Goal: Transaction & Acquisition: Purchase product/service

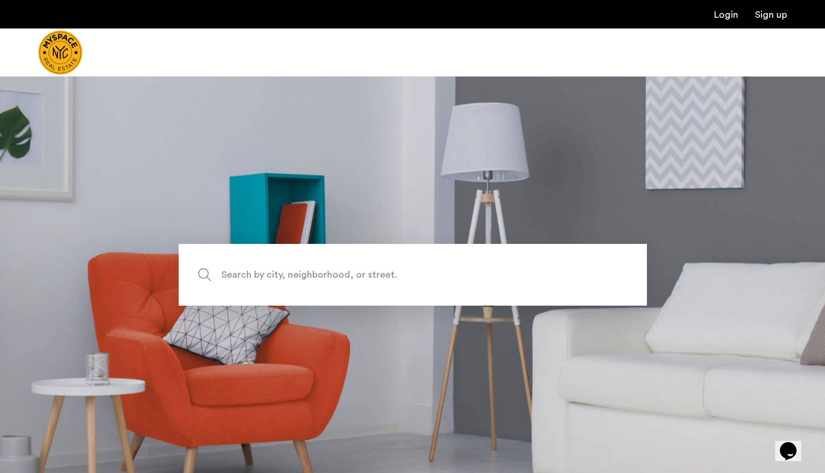
click at [410, 268] on span "Search by city, neighborhood, or street." at bounding box center [385, 275] width 328 height 16
click at [410, 268] on input "Search by city, neighborhood, or street." at bounding box center [413, 275] width 468 height 62
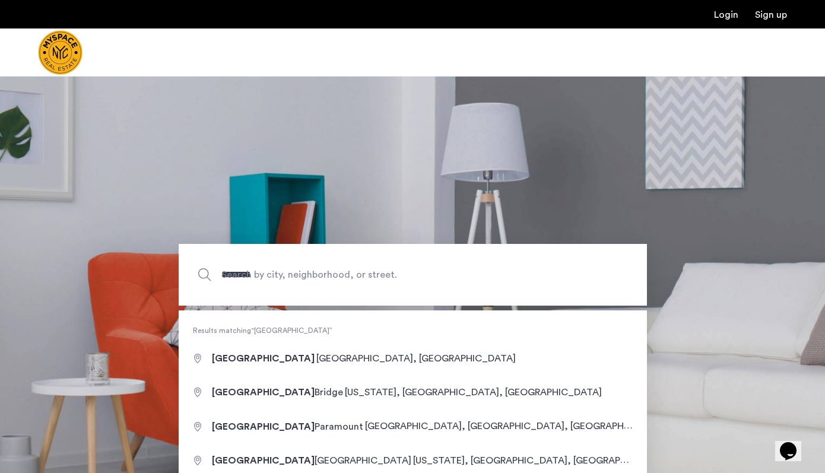
type input "**********"
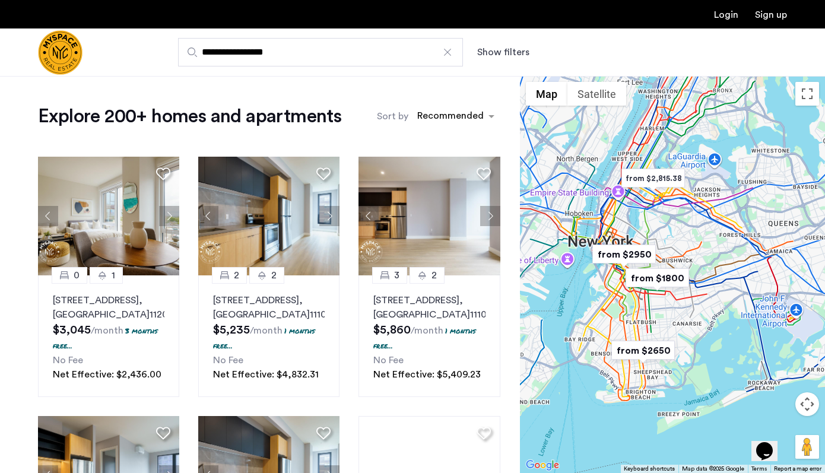
click at [506, 55] on button "Show filters" at bounding box center [503, 52] width 52 height 14
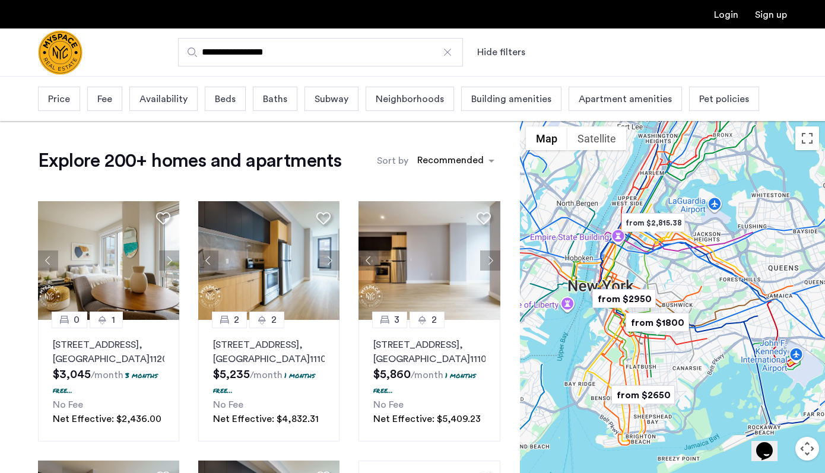
click at [72, 103] on div "Price" at bounding box center [59, 99] width 42 height 24
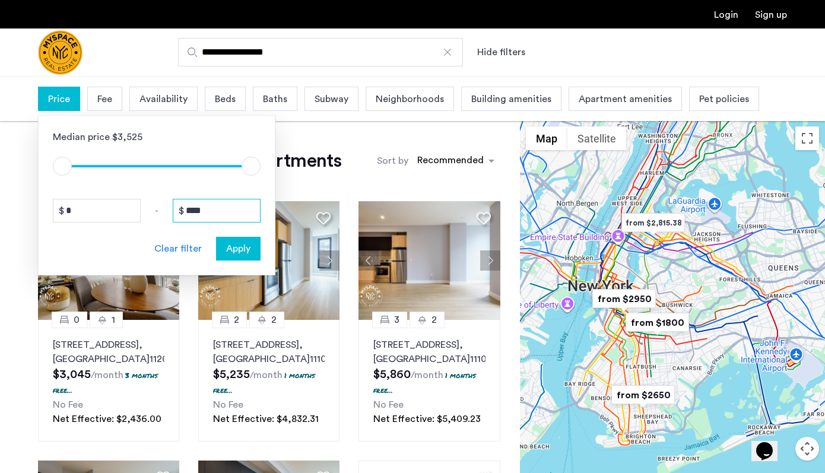
click at [205, 215] on input "****" at bounding box center [217, 211] width 88 height 24
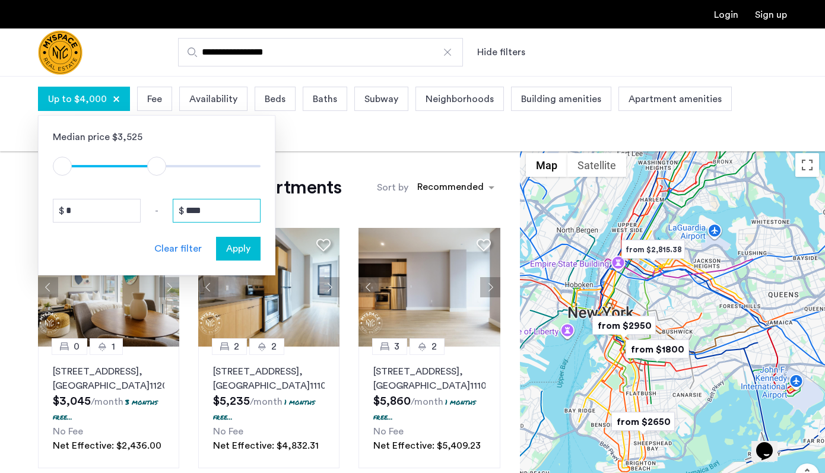
type input "****"
click at [254, 250] on div "Apply" at bounding box center [238, 249] width 37 height 14
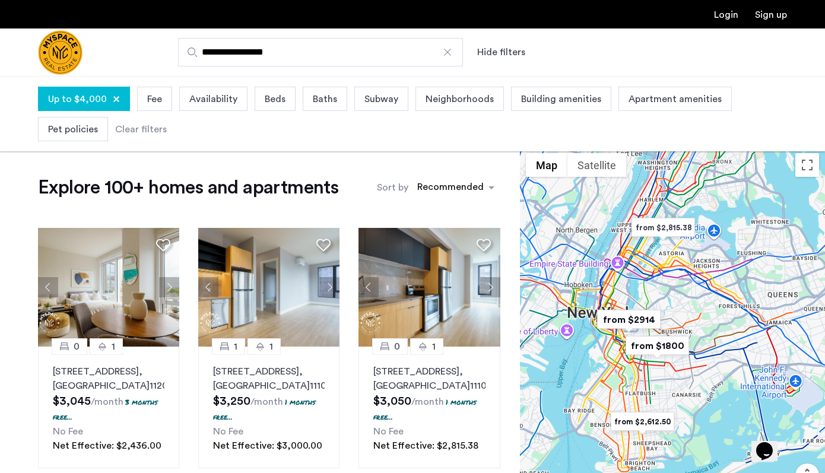
click at [265, 104] on span "Beds" at bounding box center [275, 99] width 21 height 14
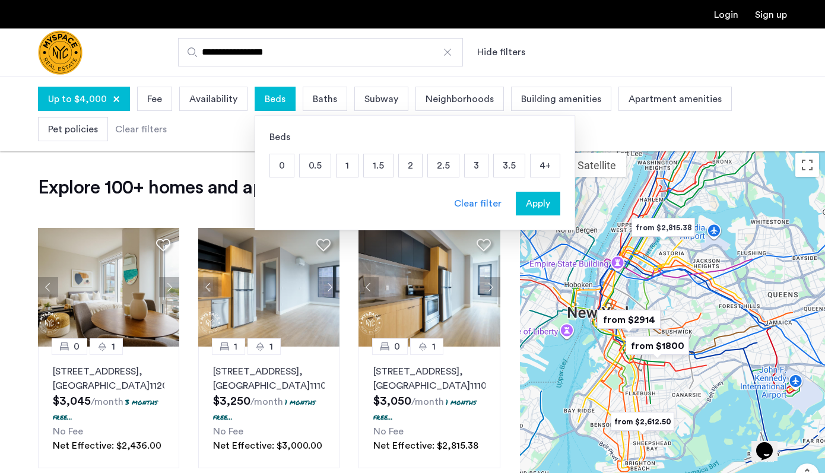
click at [345, 169] on p "1" at bounding box center [347, 165] width 21 height 23
click at [372, 169] on p "1.5" at bounding box center [378, 165] width 29 height 23
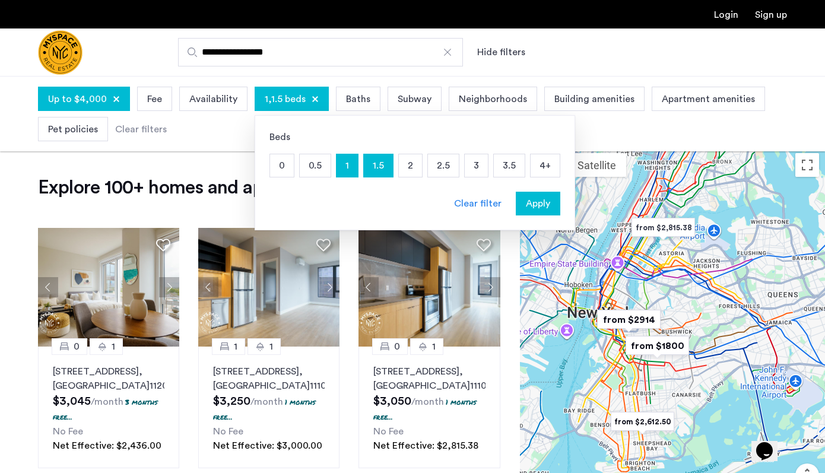
click at [399, 166] on p "2" at bounding box center [410, 165] width 23 height 23
click at [538, 211] on button "Apply" at bounding box center [538, 204] width 45 height 24
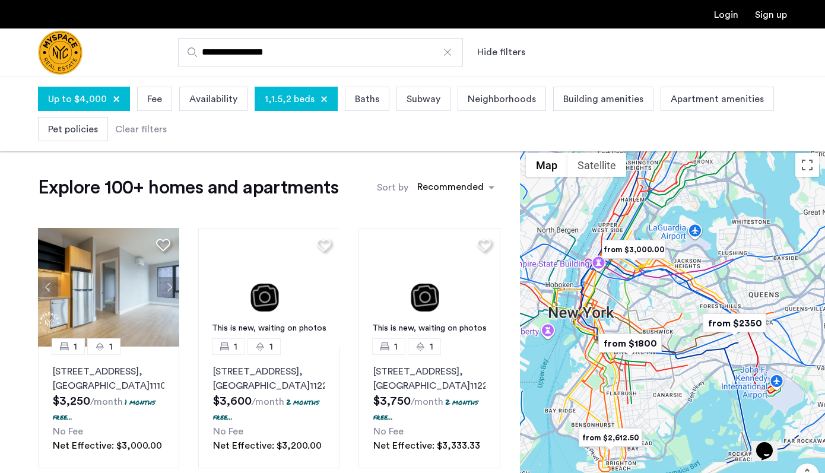
click at [497, 110] on div "Neighborhoods" at bounding box center [502, 99] width 88 height 24
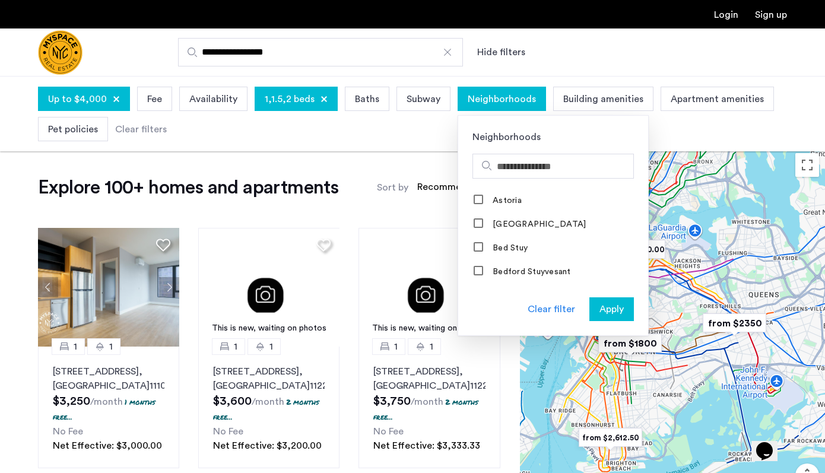
click at [440, 97] on div "Subway" at bounding box center [423, 99] width 54 height 24
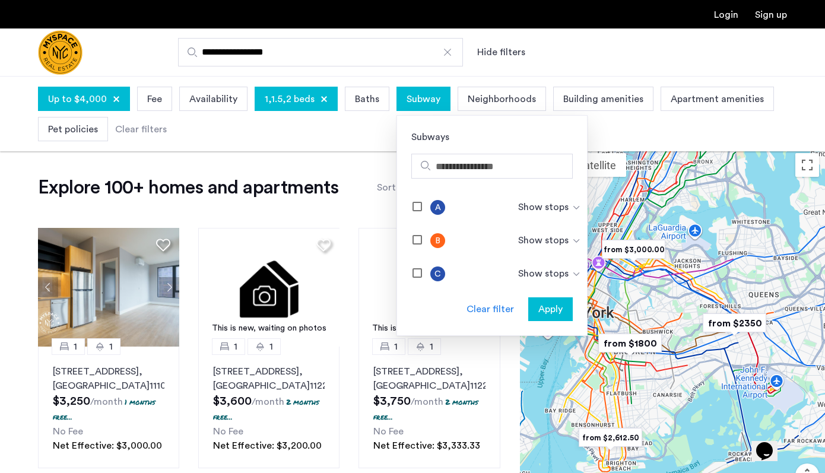
scroll to position [298, 0]
click at [413, 211] on div at bounding box center [417, 206] width 9 height 9
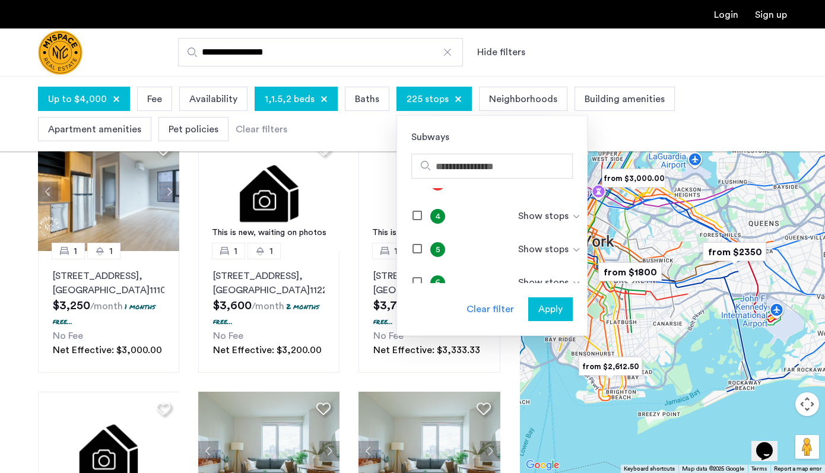
scroll to position [91, 0]
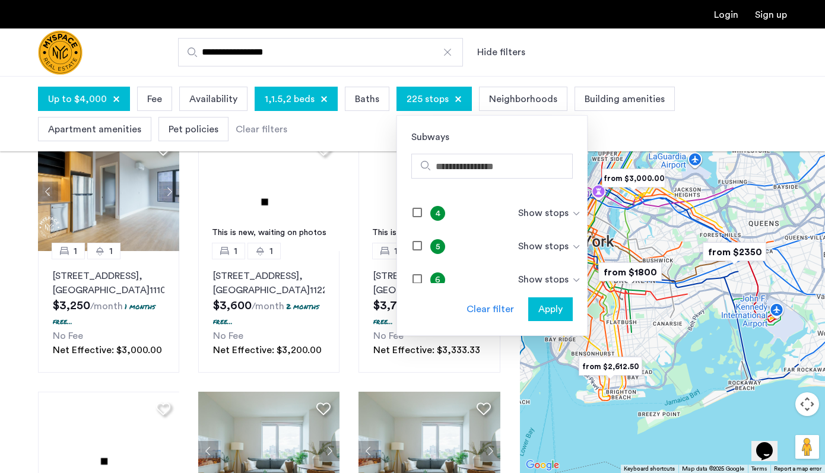
click at [555, 310] on span "Apply" at bounding box center [550, 309] width 24 height 14
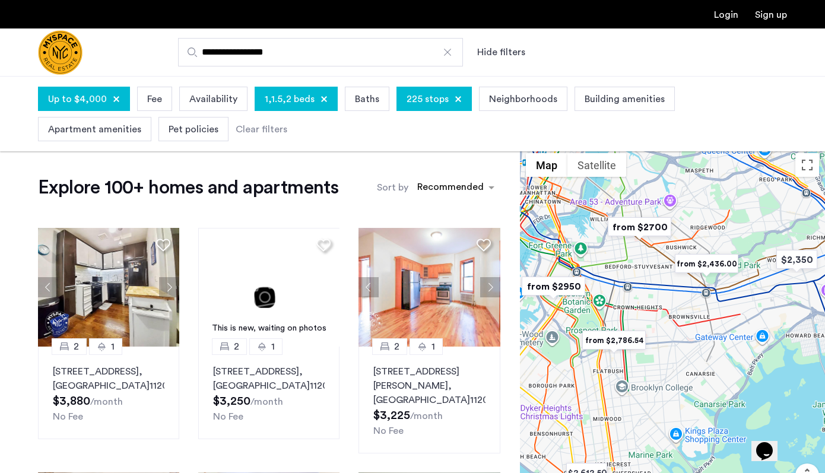
click at [640, 268] on div at bounding box center [672, 345] width 305 height 397
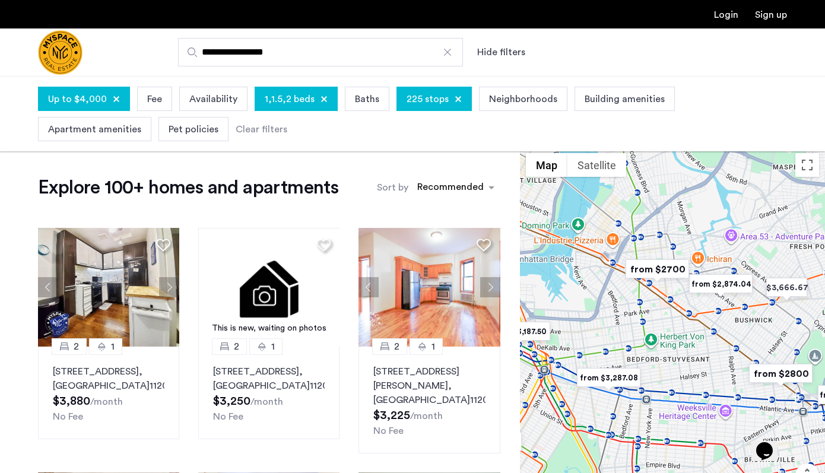
drag, startPoint x: 635, startPoint y: 224, endPoint x: 665, endPoint y: 321, distance: 101.4
click at [665, 322] on div at bounding box center [672, 345] width 305 height 397
click at [199, 132] on span "Pet policies" at bounding box center [194, 129] width 50 height 14
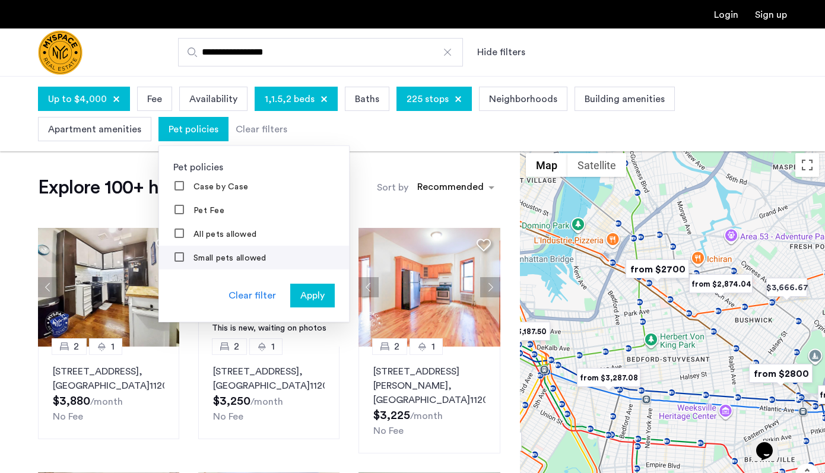
click at [200, 260] on label "Small pets allowed" at bounding box center [228, 257] width 75 height 9
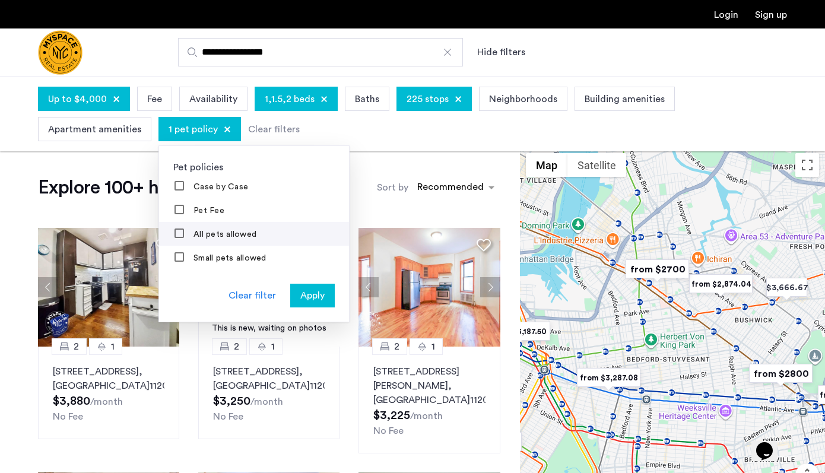
click at [198, 239] on label "All pets allowed" at bounding box center [223, 234] width 65 height 9
click at [311, 299] on span "Apply" at bounding box center [312, 295] width 24 height 14
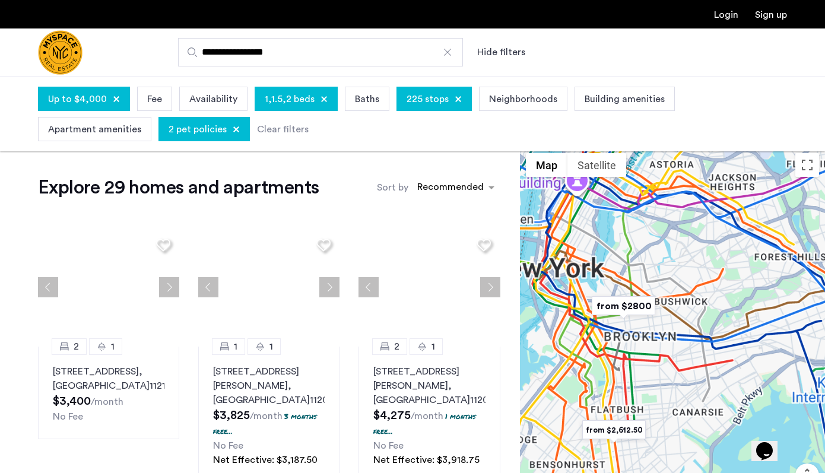
click at [598, 112] on div "Up to $4,000 Fee Availability 1,1.5,2 beds Baths 225 stops Neighborhoods Buildi…" at bounding box center [412, 114] width 749 height 61
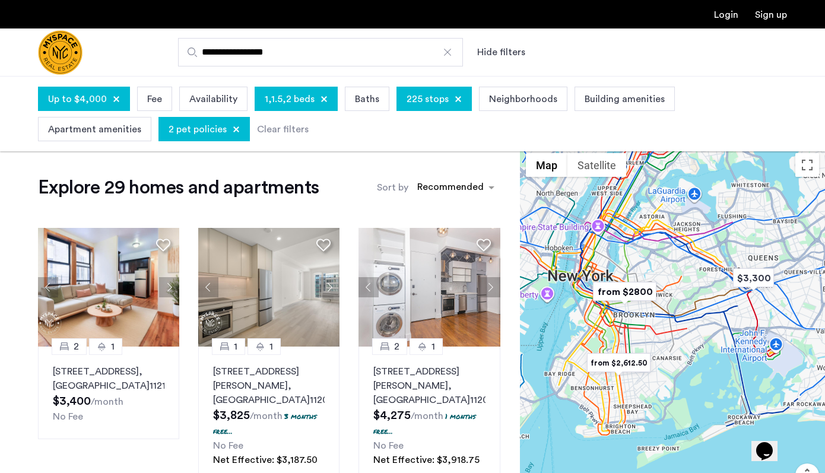
click at [596, 97] on span "Building amenities" at bounding box center [625, 99] width 80 height 14
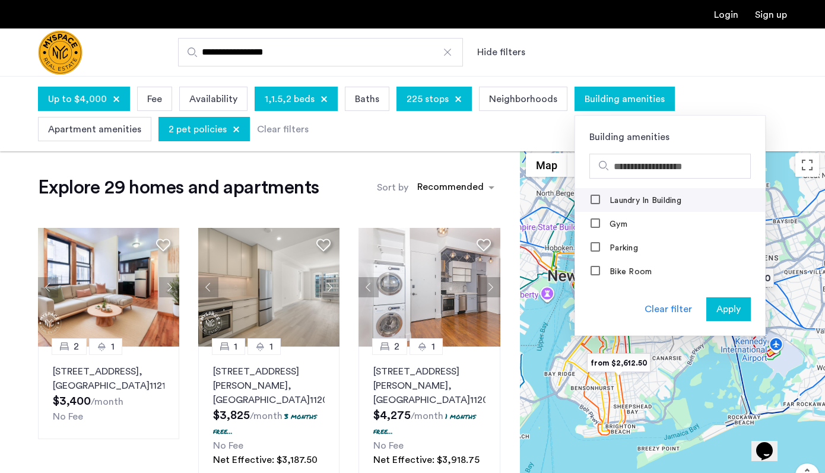
click at [607, 201] on label "Laundry In Building" at bounding box center [644, 200] width 74 height 9
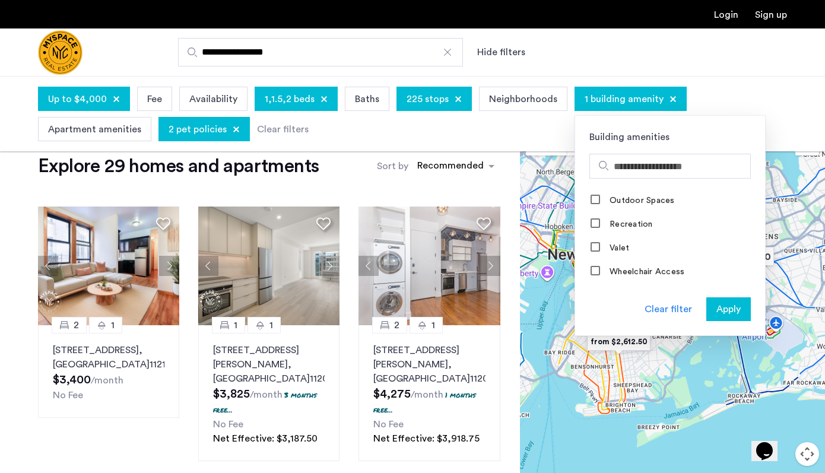
click at [717, 310] on span "Apply" at bounding box center [728, 309] width 24 height 14
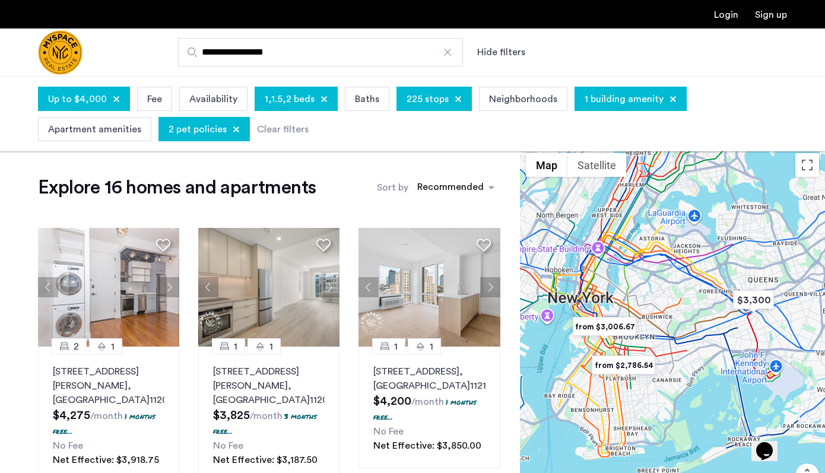
click at [625, 299] on div at bounding box center [672, 345] width 305 height 397
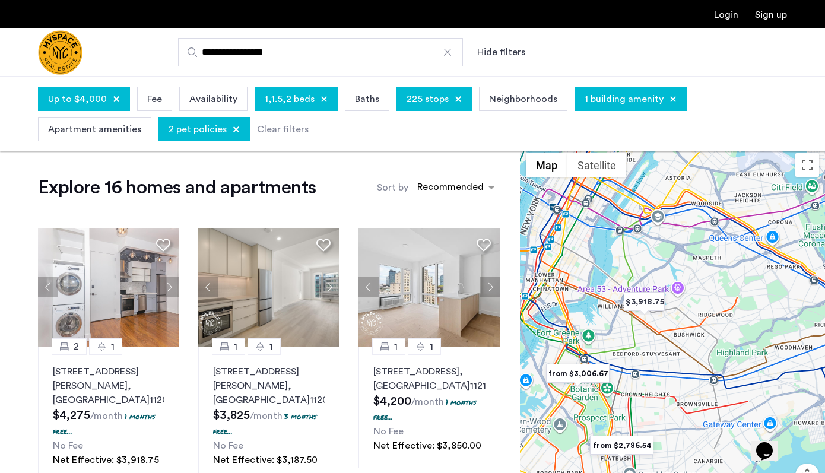
click at [607, 330] on div at bounding box center [672, 345] width 305 height 397
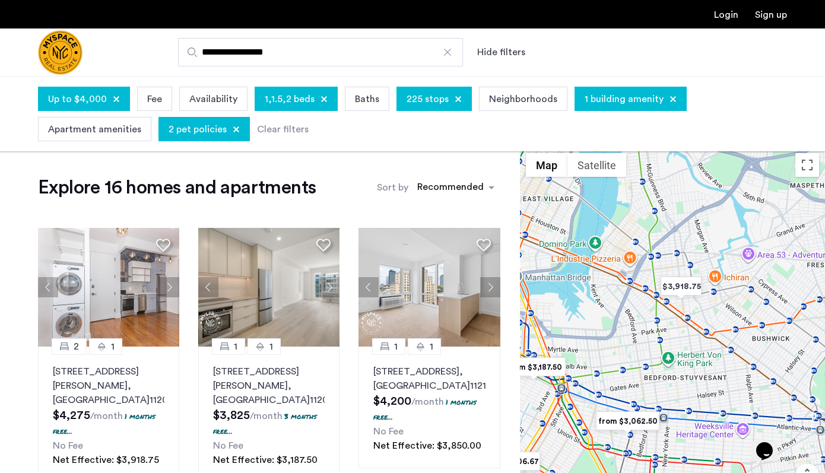
click at [645, 293] on div at bounding box center [672, 345] width 305 height 397
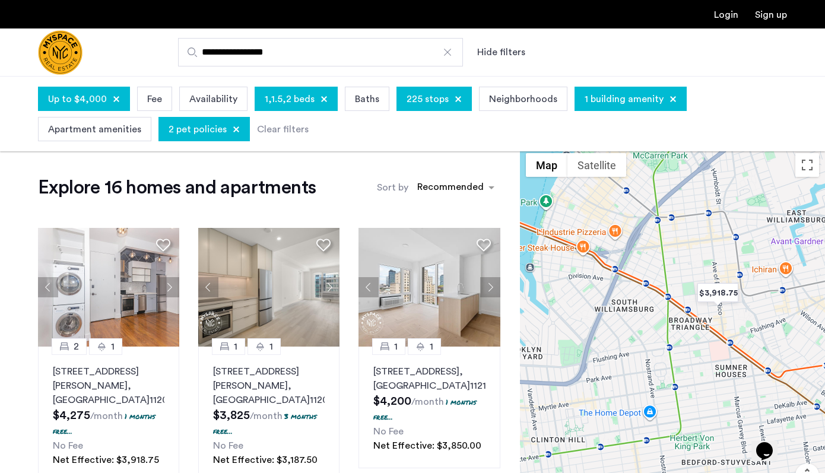
click at [658, 275] on div at bounding box center [672, 345] width 305 height 397
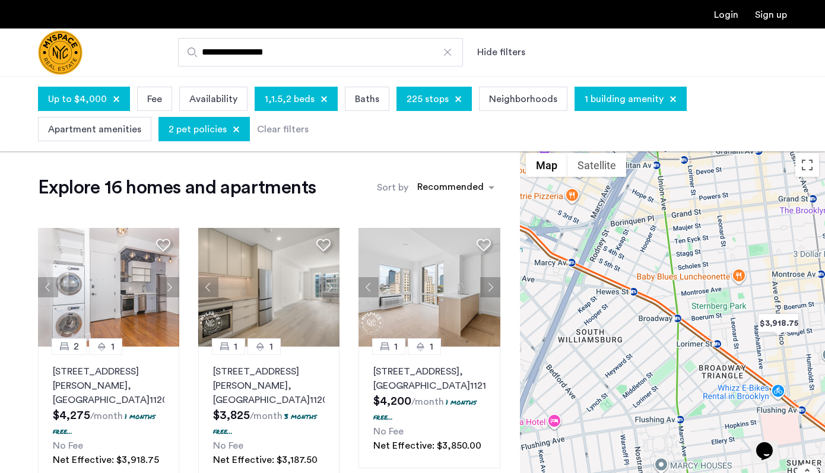
drag, startPoint x: 731, startPoint y: 310, endPoint x: 705, endPoint y: 265, distance: 52.9
click at [705, 265] on div at bounding box center [672, 345] width 305 height 397
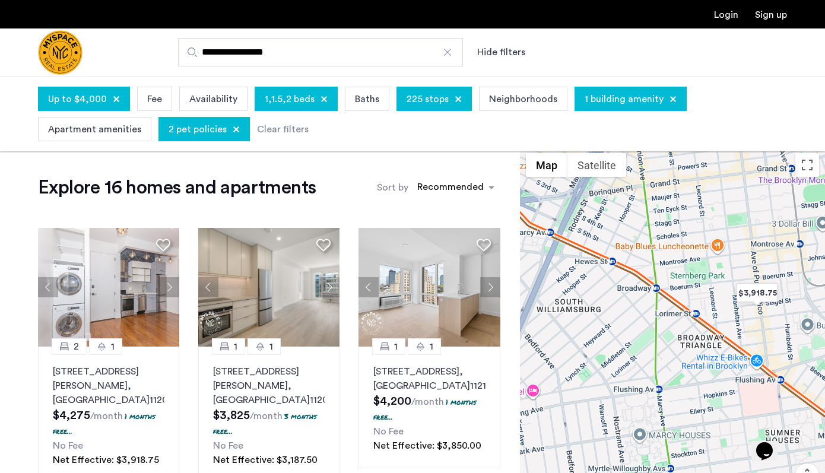
click at [705, 265] on div at bounding box center [672, 345] width 305 height 397
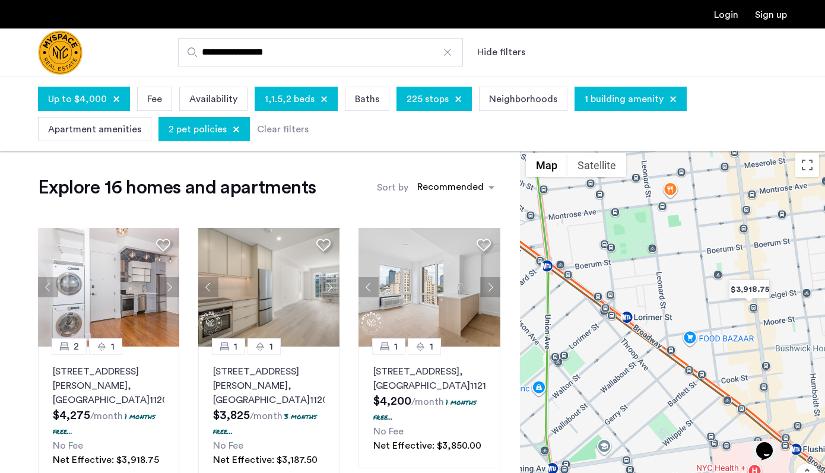
drag, startPoint x: 705, startPoint y: 267, endPoint x: 640, endPoint y: 220, distance: 79.9
click at [640, 220] on div at bounding box center [672, 345] width 305 height 397
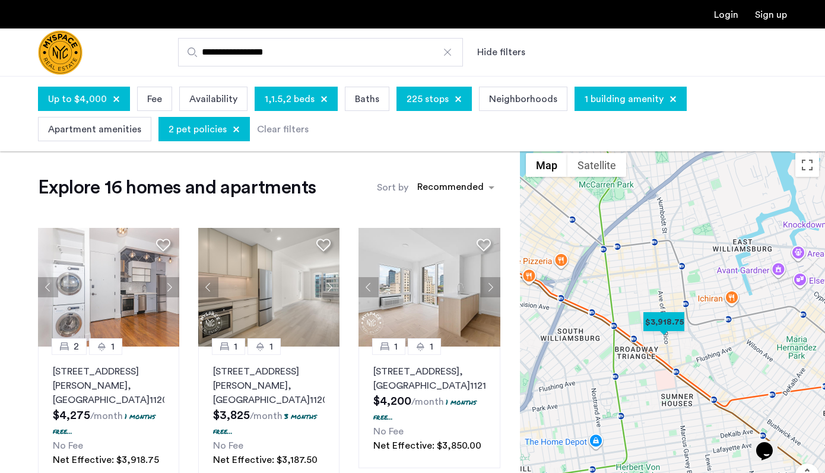
drag, startPoint x: 770, startPoint y: 345, endPoint x: 669, endPoint y: 347, distance: 100.9
click at [669, 347] on div at bounding box center [672, 345] width 305 height 397
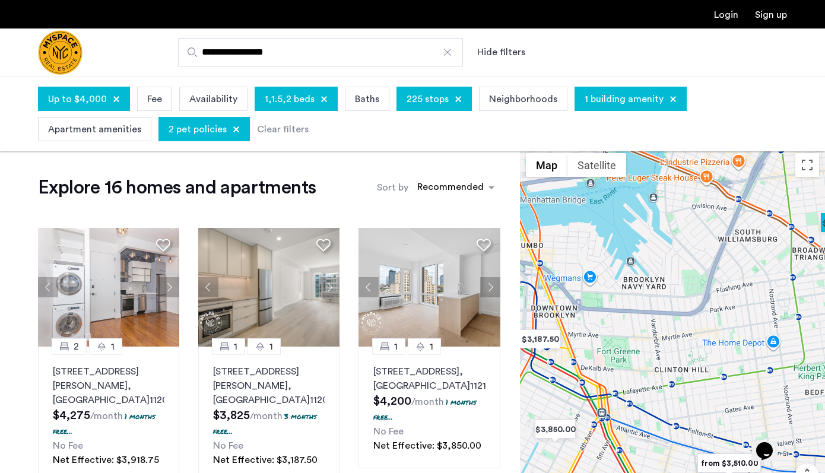
drag, startPoint x: 596, startPoint y: 405, endPoint x: 776, endPoint y: 306, distance: 206.2
click at [776, 306] on div at bounding box center [672, 345] width 305 height 397
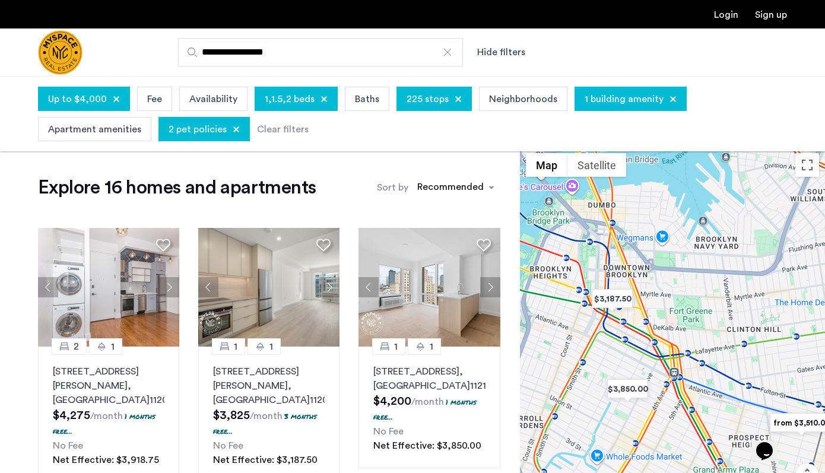
drag, startPoint x: 650, startPoint y: 362, endPoint x: 725, endPoint y: 321, distance: 85.3
click at [725, 321] on div at bounding box center [672, 345] width 305 height 397
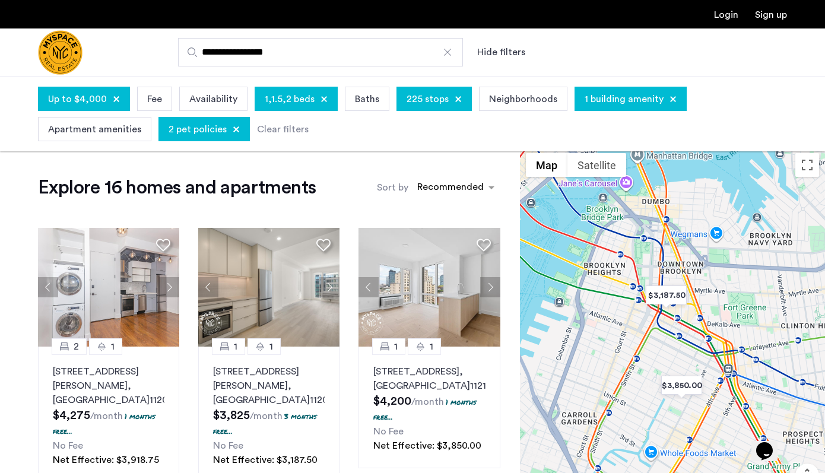
drag, startPoint x: 594, startPoint y: 383, endPoint x: 649, endPoint y: 379, distance: 55.4
click at [649, 379] on div at bounding box center [672, 345] width 305 height 397
click at [646, 316] on div at bounding box center [672, 345] width 305 height 397
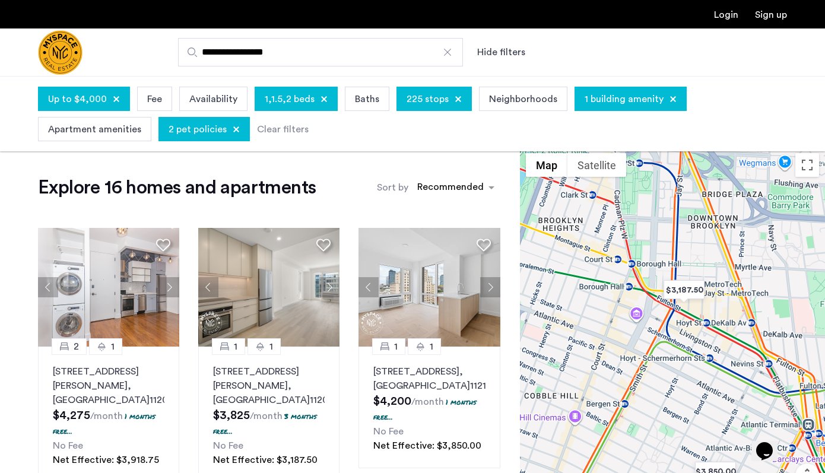
click at [646, 316] on div at bounding box center [672, 345] width 305 height 397
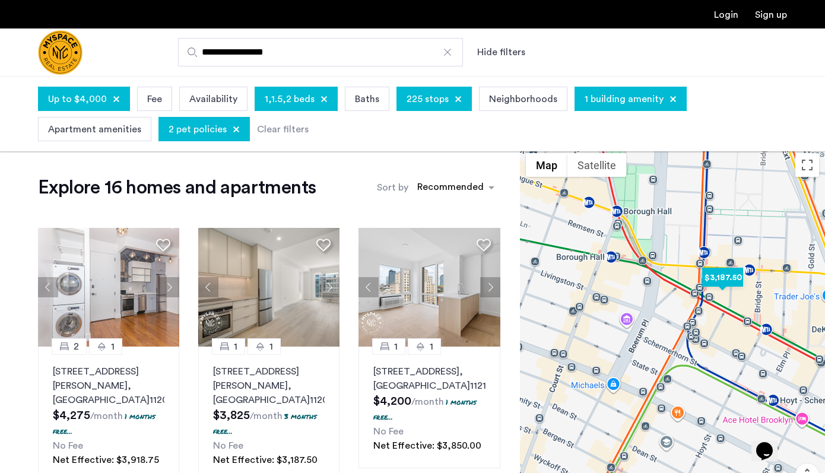
click at [727, 278] on img "$3,187.50" at bounding box center [722, 277] width 50 height 27
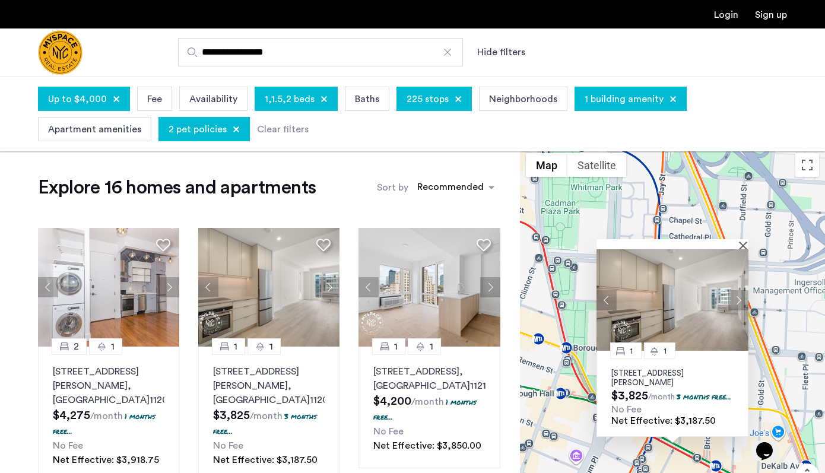
click at [676, 285] on img at bounding box center [673, 299] width 152 height 101
click at [314, 97] on div "1,1.5,2 beds" at bounding box center [296, 99] width 83 height 24
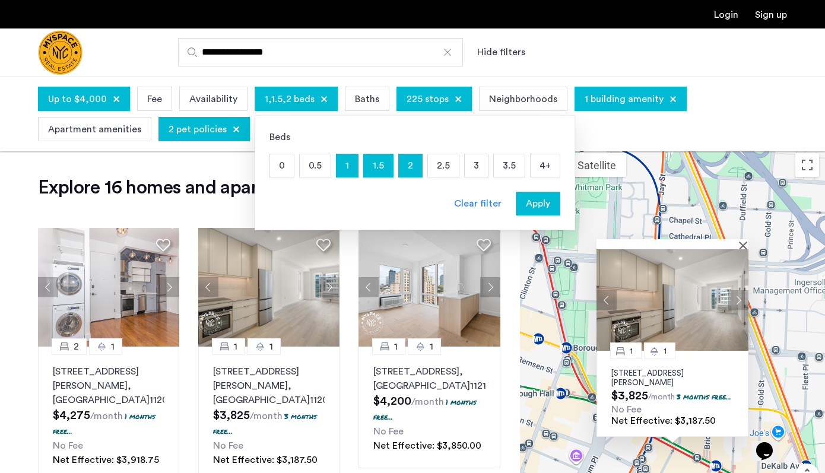
click at [350, 170] on p "1" at bounding box center [347, 165] width 21 height 23
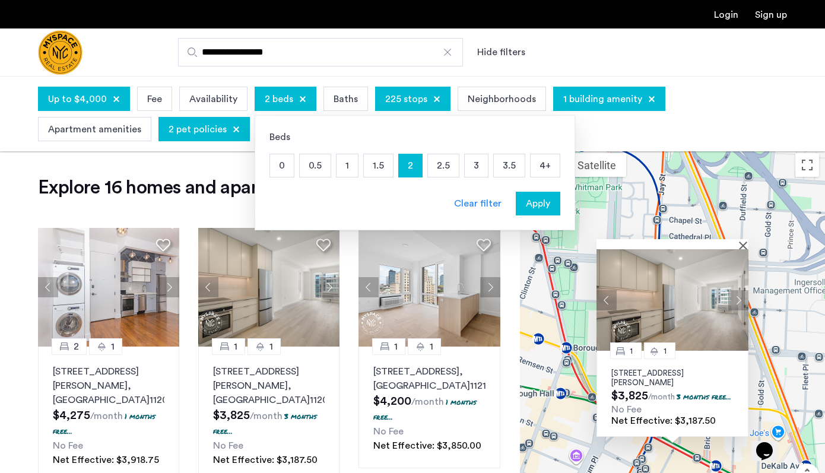
click at [375, 167] on p "1.5" at bounding box center [378, 165] width 29 height 23
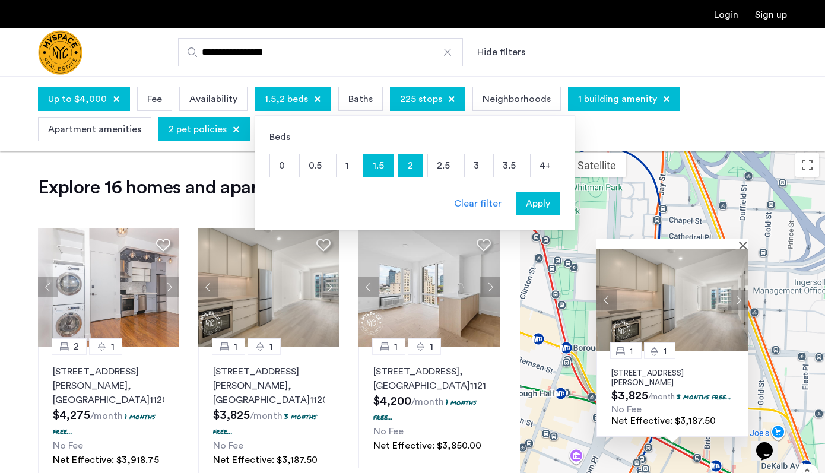
click at [547, 209] on div "Apply" at bounding box center [537, 203] width 37 height 14
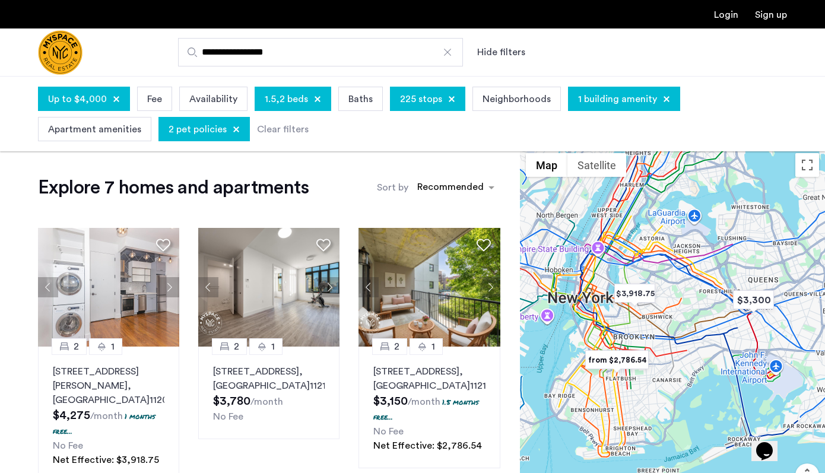
click at [616, 325] on div at bounding box center [672, 345] width 305 height 397
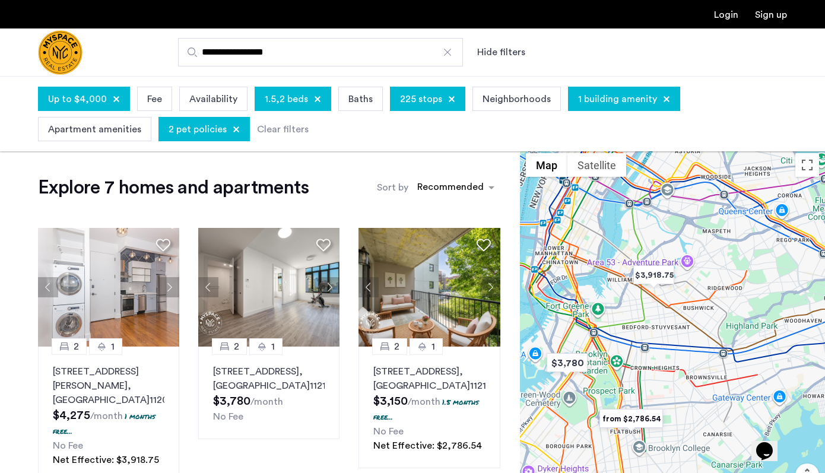
click at [621, 319] on div at bounding box center [672, 345] width 305 height 397
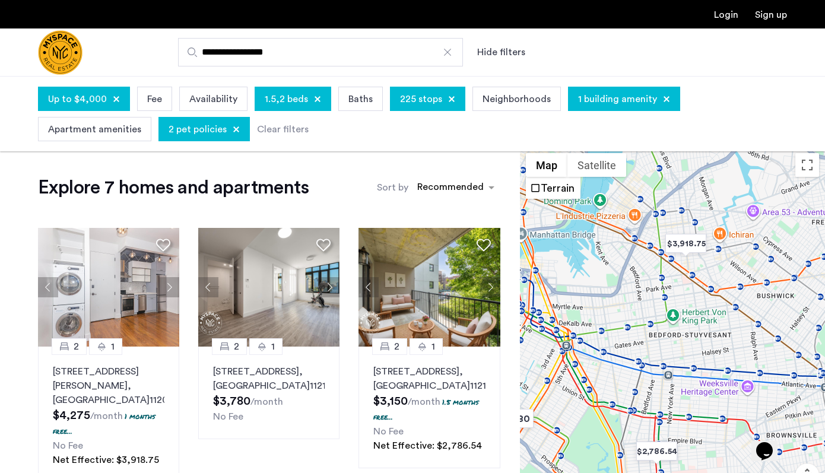
click at [426, 97] on span "225 stops" at bounding box center [421, 99] width 42 height 14
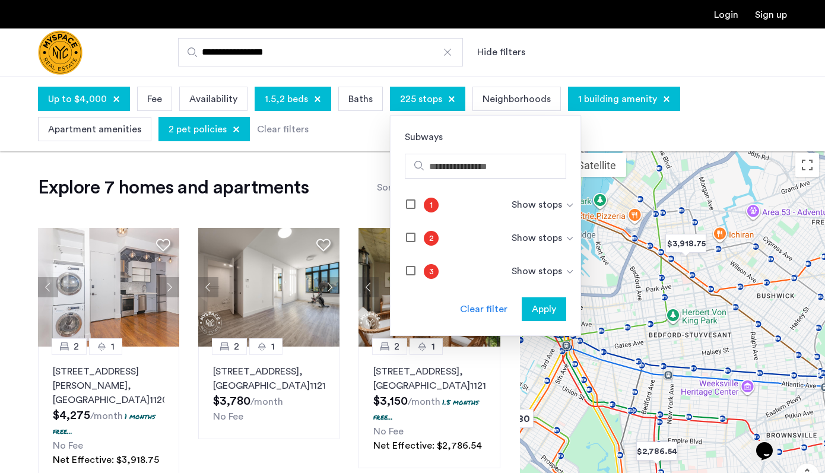
click at [285, 100] on span "1.5,2 beds" at bounding box center [286, 99] width 43 height 14
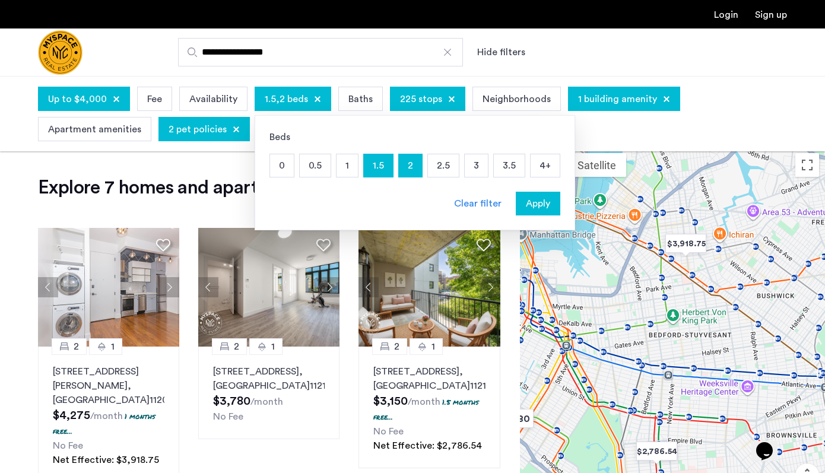
click at [343, 167] on p "1" at bounding box center [347, 165] width 21 height 23
click at [526, 204] on span "Apply" at bounding box center [538, 203] width 24 height 14
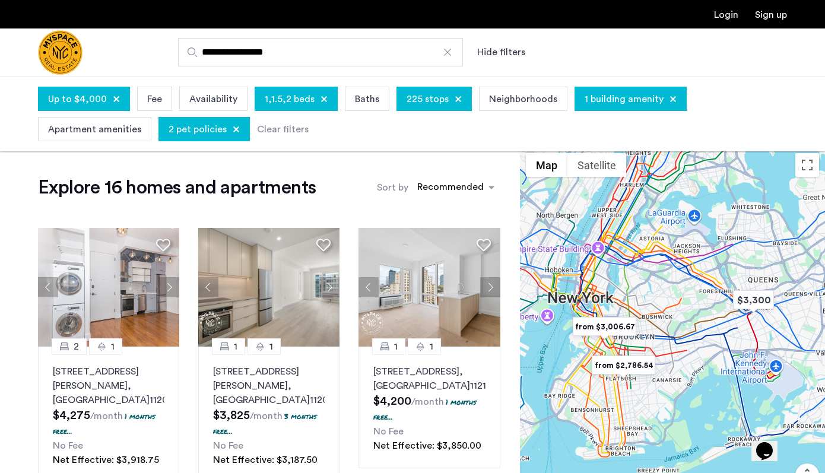
click at [652, 295] on div at bounding box center [672, 345] width 305 height 397
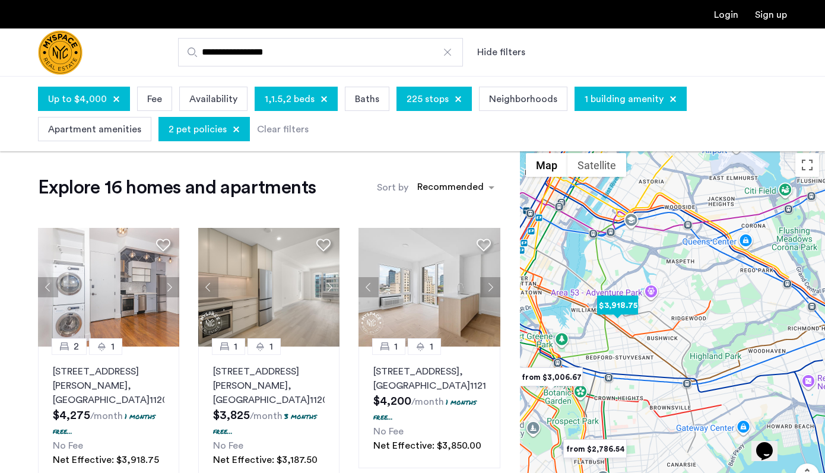
click at [615, 301] on img "$3,918.75" at bounding box center [617, 305] width 50 height 27
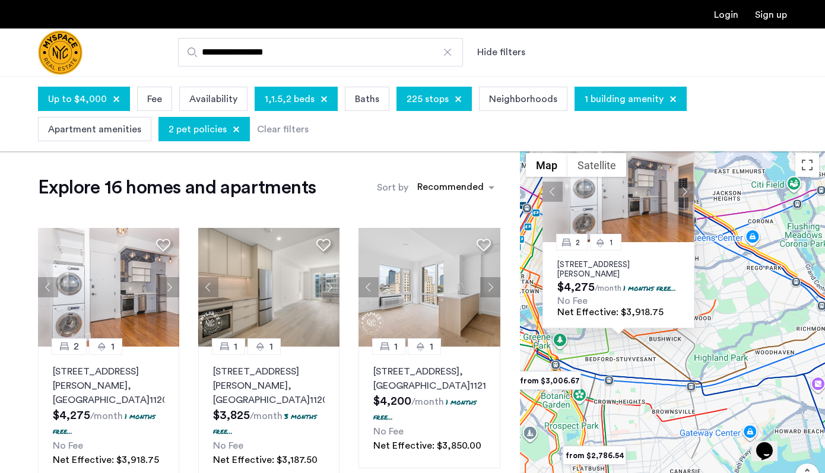
click at [615, 301] on div "No Fee" at bounding box center [618, 301] width 122 height 11
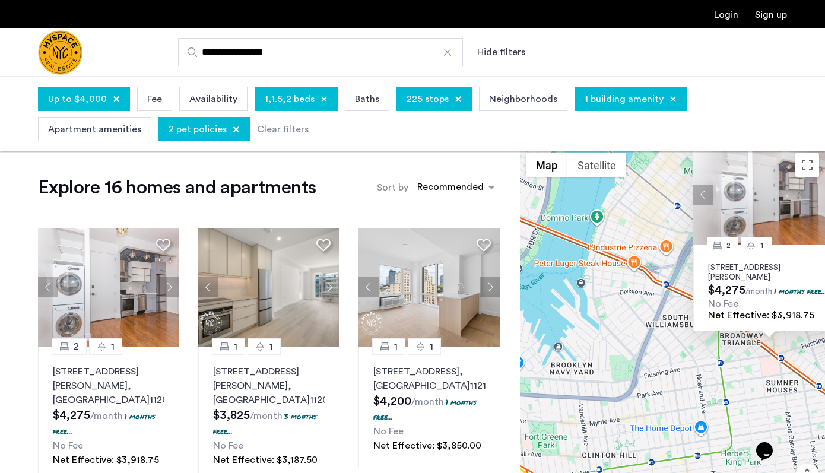
drag, startPoint x: 571, startPoint y: 430, endPoint x: 702, endPoint y: 298, distance: 186.4
click at [702, 298] on div "2 1 85 Graham Ave, Unit 2B, Brooklyn, NY 11206 $4,275 /month 1 months free... N…" at bounding box center [672, 345] width 305 height 397
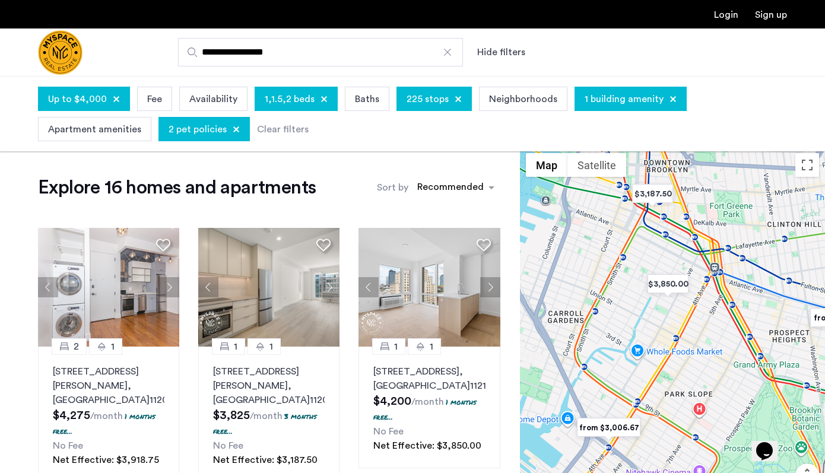
drag, startPoint x: 630, startPoint y: 370, endPoint x: 782, endPoint y: 172, distance: 249.3
click at [782, 173] on div "2 1 85 Graham Ave, Unit 2B, Brooklyn, NY 11206 $4,275 /month 1 months free... N…" at bounding box center [672, 345] width 305 height 397
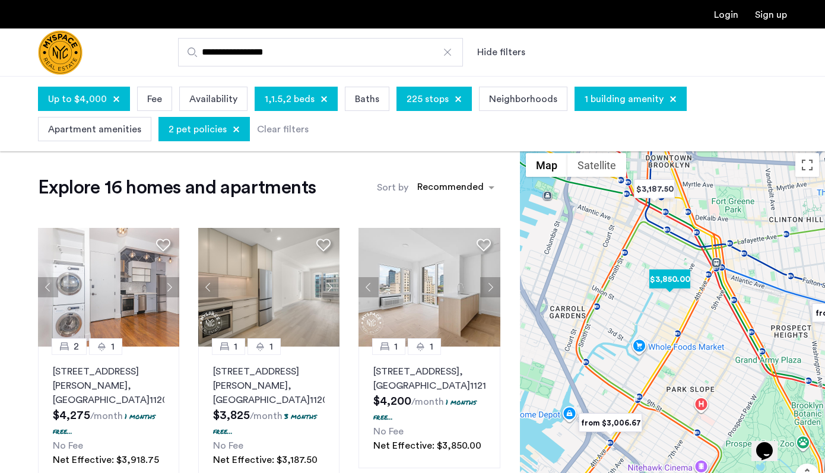
click at [671, 280] on img "$3,850.00" at bounding box center [670, 279] width 50 height 27
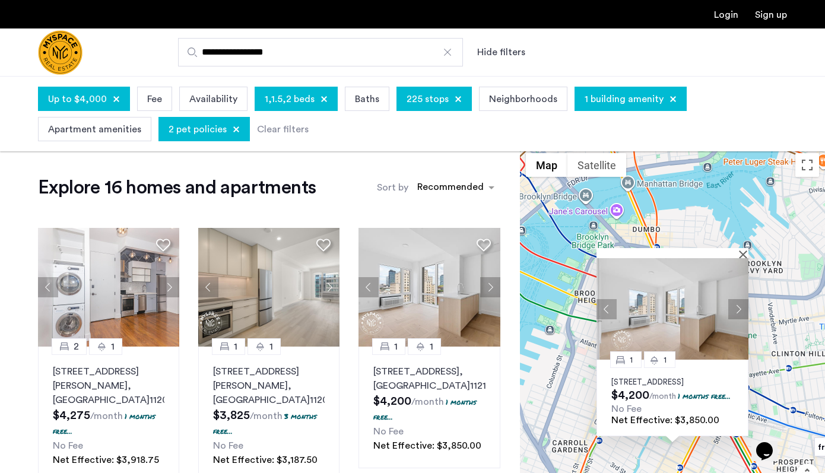
click at [544, 372] on div "1 1 526 Baltic Street, Unit 12A, Brooklyn, NY 11217 $4,200 /month 1 months free…" at bounding box center [672, 345] width 305 height 397
click at [746, 250] on button "Close" at bounding box center [745, 254] width 8 height 8
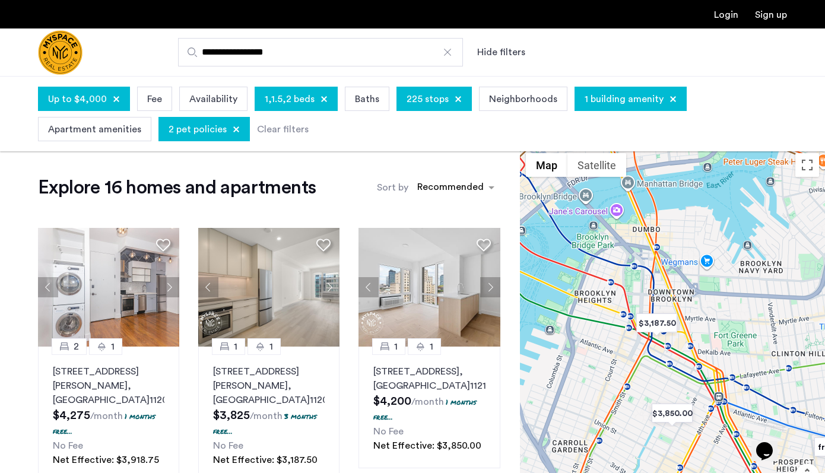
click at [638, 384] on div "To navigate, press the arrow keys." at bounding box center [672, 345] width 305 height 397
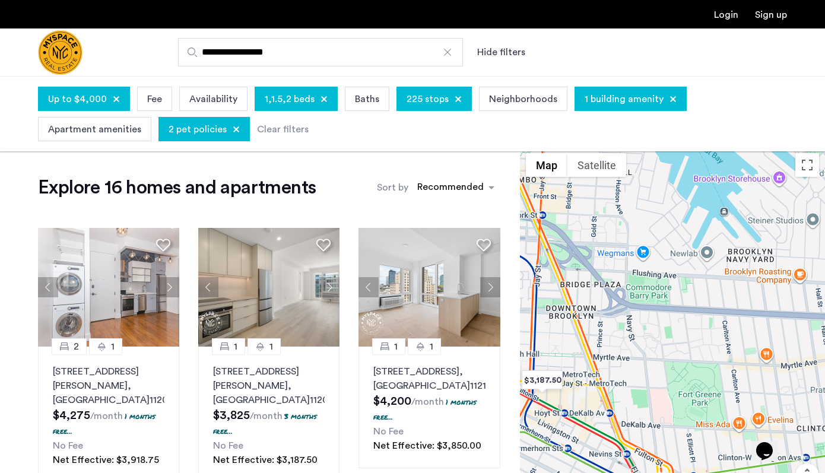
drag, startPoint x: 690, startPoint y: 323, endPoint x: 554, endPoint y: 429, distance: 171.8
click at [554, 429] on div at bounding box center [672, 345] width 305 height 397
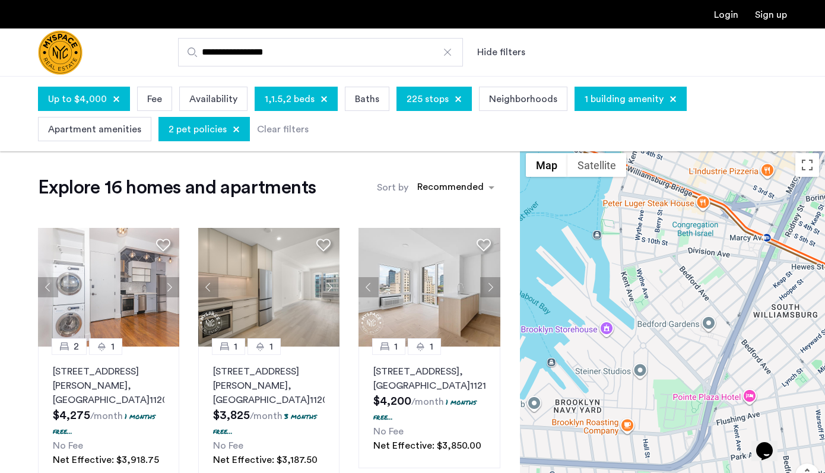
drag, startPoint x: 729, startPoint y: 275, endPoint x: 553, endPoint y: 426, distance: 232.4
click at [553, 426] on div at bounding box center [672, 345] width 305 height 397
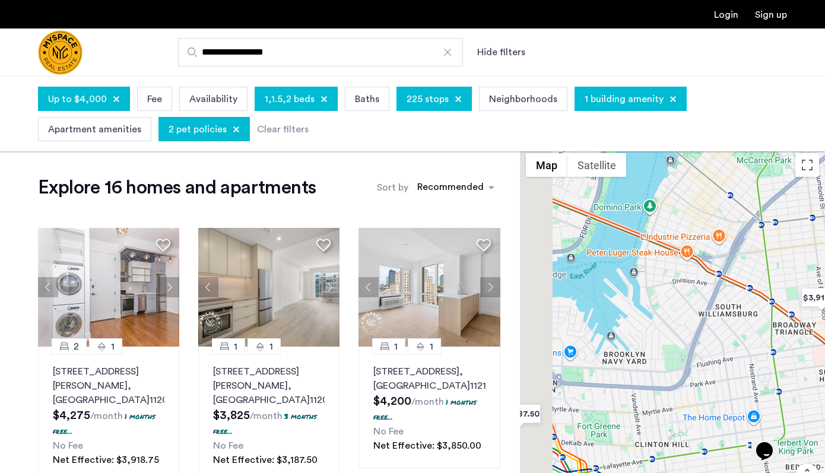
drag, startPoint x: 545, startPoint y: 432, endPoint x: 677, endPoint y: 320, distance: 172.6
click at [677, 320] on div at bounding box center [672, 345] width 305 height 397
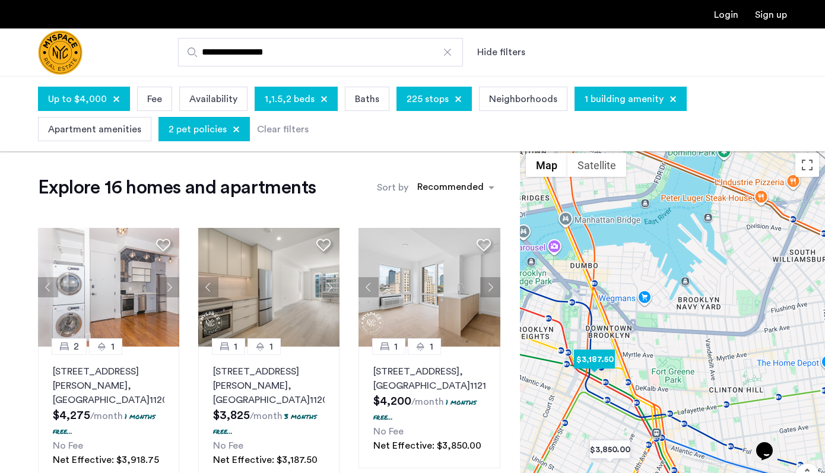
click at [597, 365] on img "$3,187.50" at bounding box center [594, 359] width 50 height 27
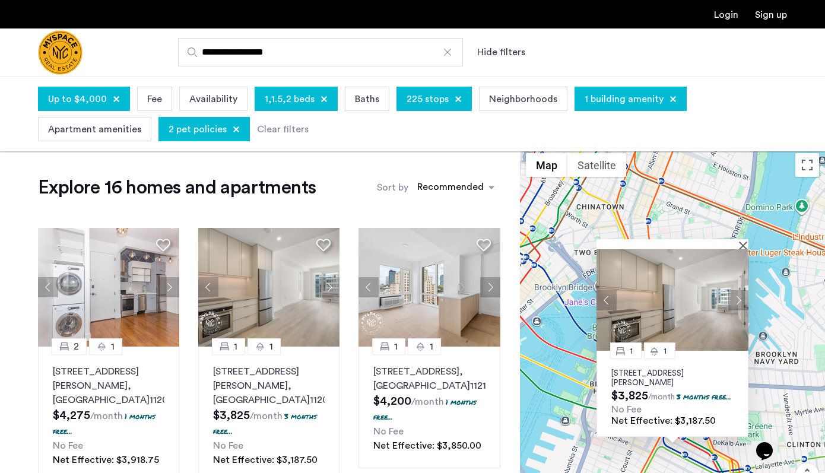
click at [689, 297] on img at bounding box center [673, 299] width 152 height 101
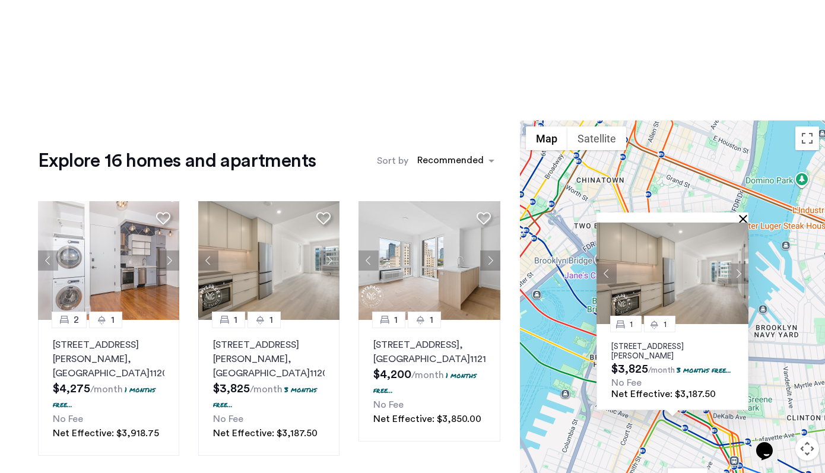
click at [745, 214] on button "Close" at bounding box center [745, 218] width 8 height 8
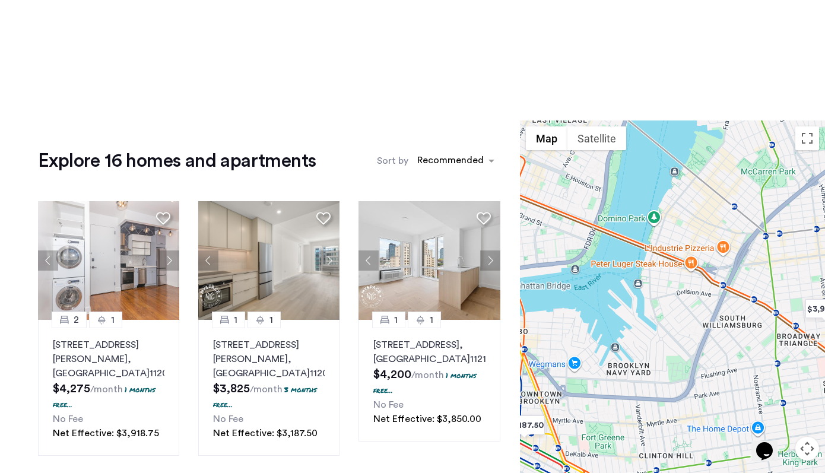
drag, startPoint x: 800, startPoint y: 247, endPoint x: 643, endPoint y: 288, distance: 162.1
click at [643, 288] on div at bounding box center [672, 318] width 305 height 397
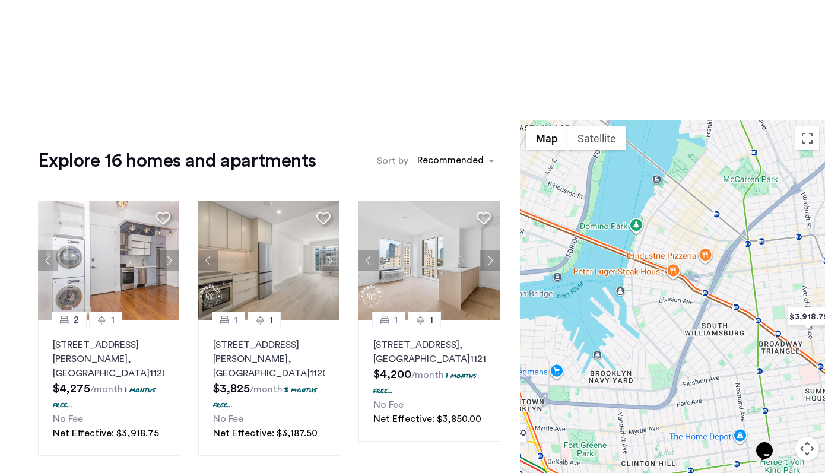
click at [644, 316] on div at bounding box center [672, 318] width 305 height 397
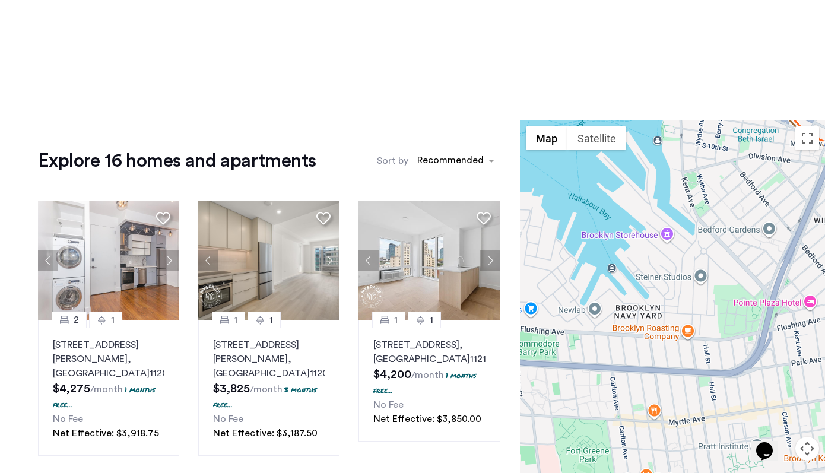
drag, startPoint x: 636, startPoint y: 366, endPoint x: 697, endPoint y: 232, distance: 146.9
click at [698, 233] on div at bounding box center [672, 318] width 305 height 397
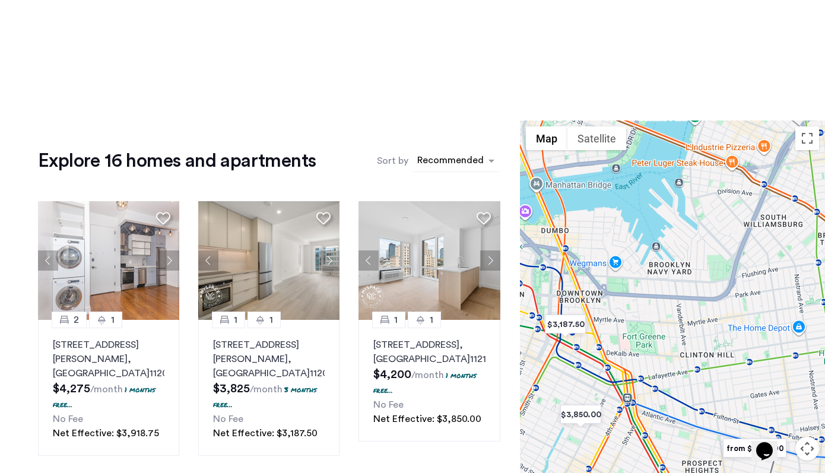
click at [484, 165] on div "sort-apartment" at bounding box center [450, 162] width 70 height 16
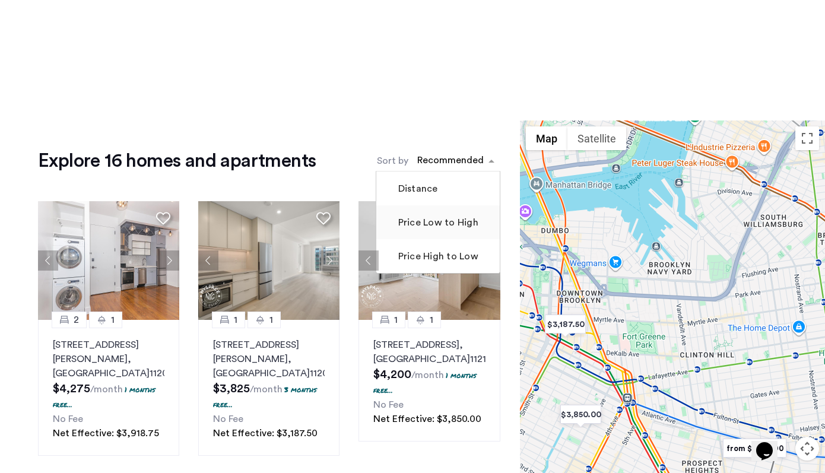
click at [458, 220] on label "Price Low to High" at bounding box center [437, 222] width 83 height 14
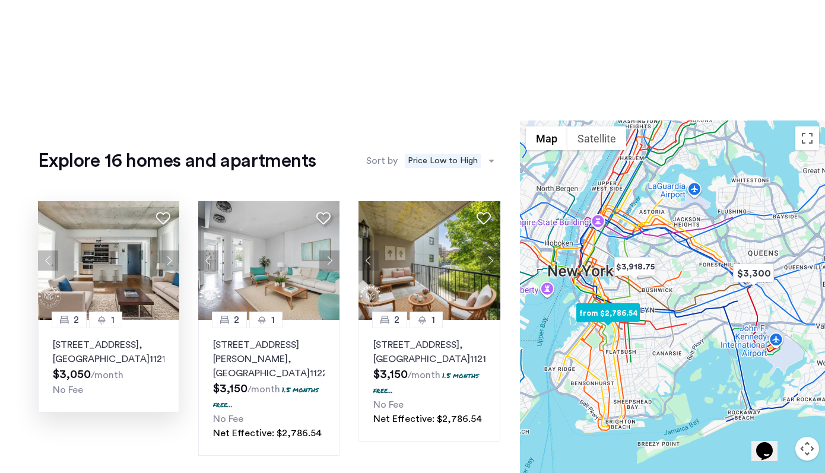
click at [113, 266] on img at bounding box center [109, 260] width 142 height 119
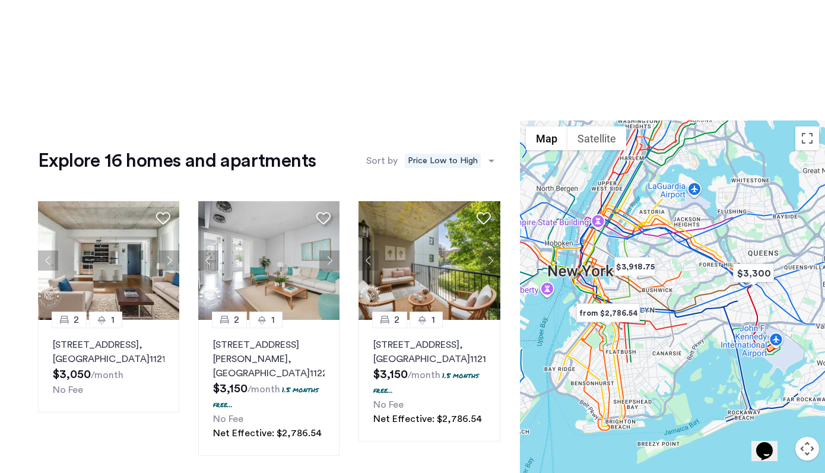
click at [591, 363] on div at bounding box center [672, 318] width 305 height 397
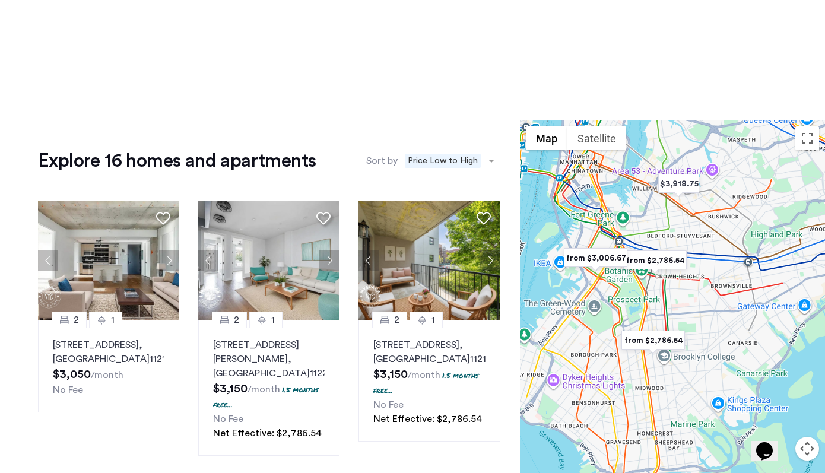
click at [617, 338] on img "from $2,786.54" at bounding box center [653, 340] width 73 height 27
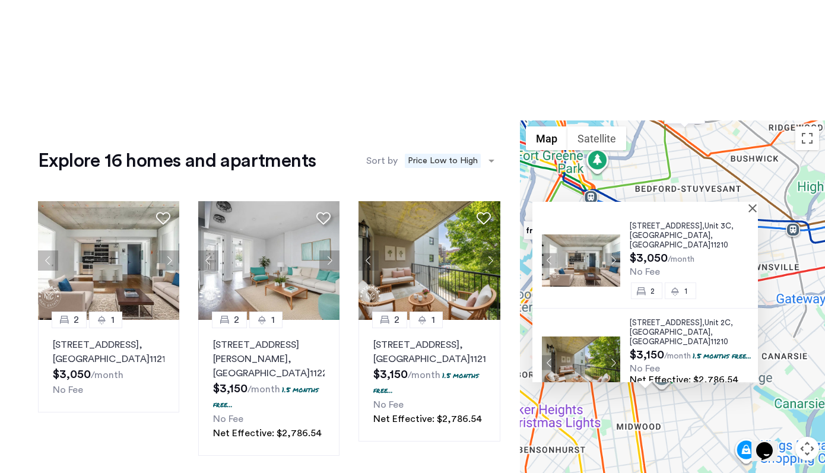
click at [617, 338] on div "2021 Farragut Road, Unit 2C, Brooklyn , NY 11210 $3,150 /month 1.5 months free.…" at bounding box center [645, 363] width 226 height 108
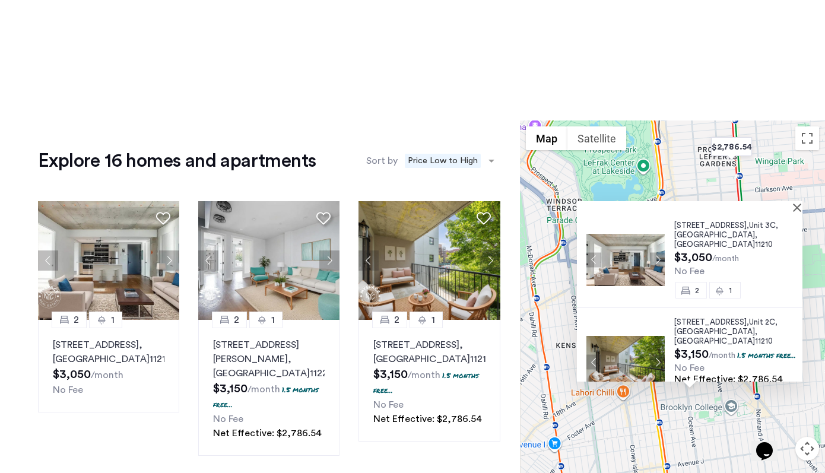
drag, startPoint x: 634, startPoint y: 267, endPoint x: 653, endPoint y: 182, distance: 87.6
click at [653, 182] on div "2021 Farragut Road, Unit 3C, Brooklyn , NY 11210 $3,050 /month No Fee 2 1 2021 …" at bounding box center [672, 318] width 305 height 397
click at [797, 208] on div at bounding box center [690, 206] width 226 height 10
click at [797, 206] on div at bounding box center [690, 206] width 226 height 10
click at [656, 416] on div "2021 Farragut Road, Unit 3C, Brooklyn , NY 11210 $3,050 /month No Fee 2 1 2021 …" at bounding box center [672, 318] width 305 height 397
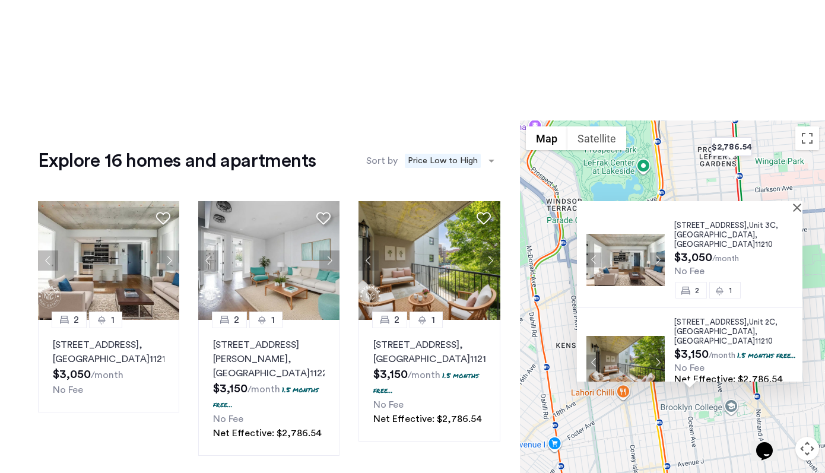
click at [656, 416] on div "2021 Farragut Road, Unit 3C, Brooklyn , NY 11210 $3,050 /month No Fee 2 1 2021 …" at bounding box center [672, 318] width 305 height 397
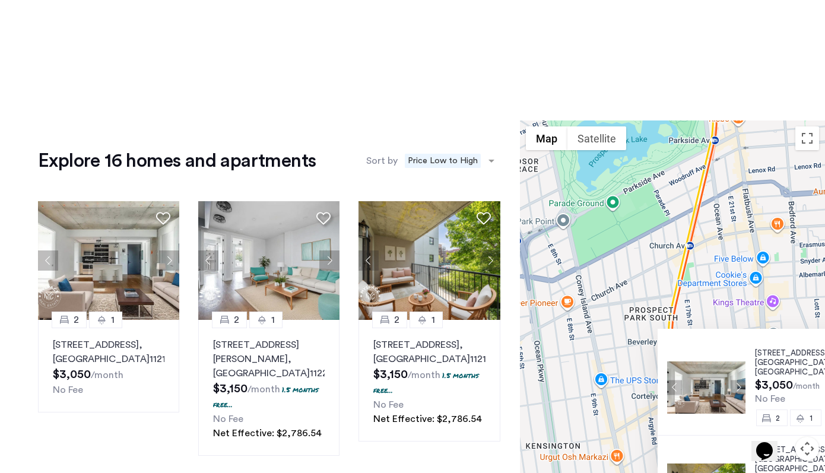
drag, startPoint x: 579, startPoint y: 299, endPoint x: 625, endPoint y: 471, distance: 178.2
click at [625, 471] on div "2021 Farragut Road, Unit 3C, Brooklyn , NY 11210 $3,050 /month No Fee 2 1 2021 …" at bounding box center [672, 318] width 305 height 397
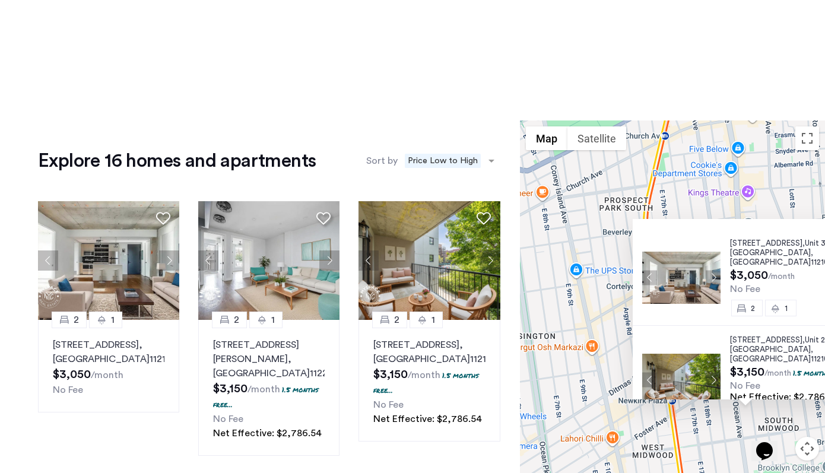
drag, startPoint x: 620, startPoint y: 366, endPoint x: 595, endPoint y: 255, distance: 113.6
click at [595, 255] on div "2021 Farragut Road, Unit 3C, Brooklyn , NY 11210 $3,050 /month No Fee 2 1 2021 …" at bounding box center [672, 318] width 305 height 397
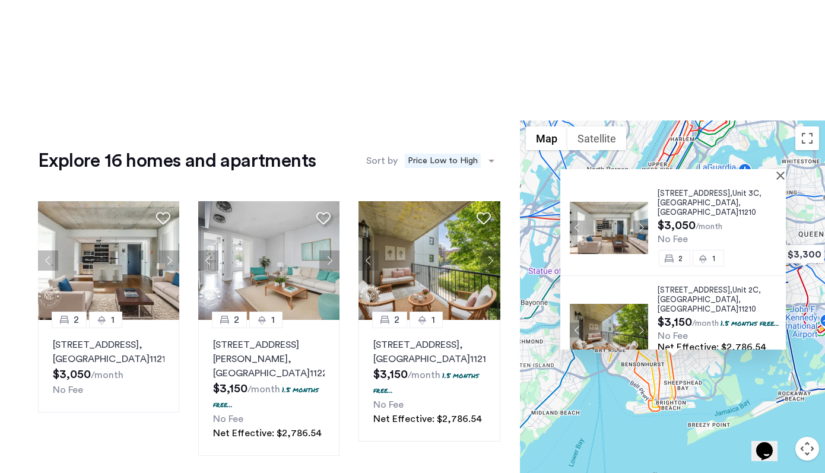
drag, startPoint x: 638, startPoint y: 375, endPoint x: 638, endPoint y: 452, distance: 77.2
click at [638, 452] on div "2021 Farragut Road, Unit 3C, Brooklyn , NY 11210 $3,050 /month No Fee 2 1 2021 …" at bounding box center [672, 318] width 305 height 397
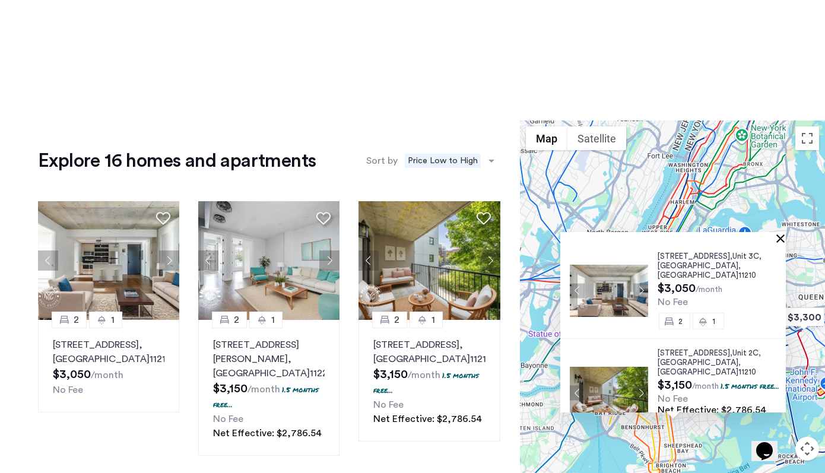
click at [783, 238] on button "Close" at bounding box center [783, 238] width 8 height 8
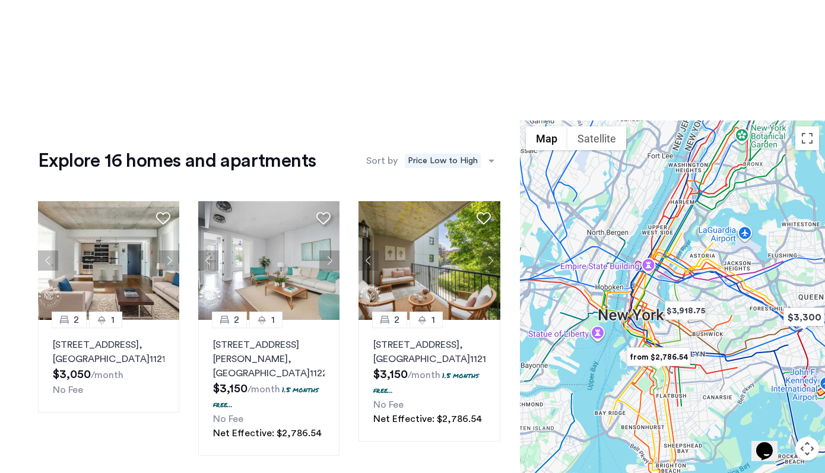
click at [683, 332] on div at bounding box center [672, 318] width 305 height 397
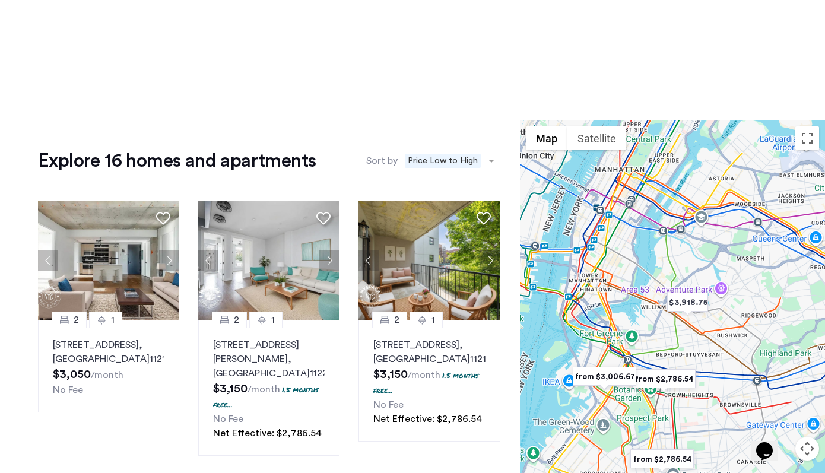
click at [683, 332] on div at bounding box center [672, 318] width 305 height 397
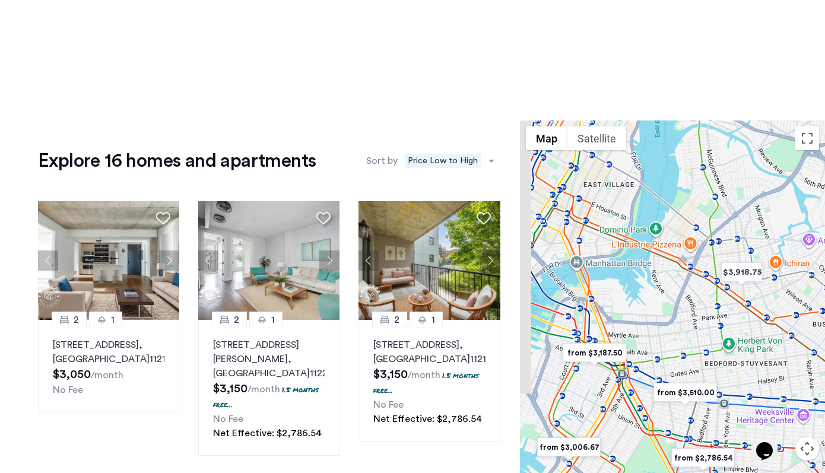
drag, startPoint x: 620, startPoint y: 371, endPoint x: 670, endPoint y: 357, distance: 51.7
click at [670, 357] on div at bounding box center [672, 318] width 305 height 397
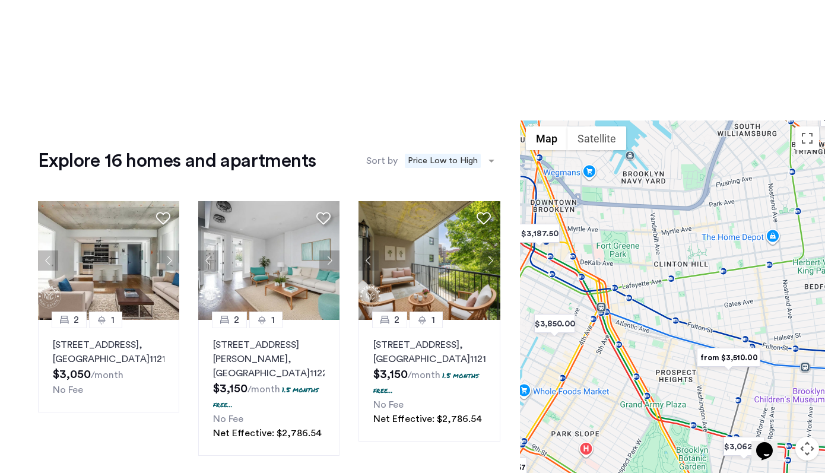
drag, startPoint x: 670, startPoint y: 357, endPoint x: 697, endPoint y: 273, distance: 88.6
click at [697, 273] on div at bounding box center [672, 318] width 305 height 397
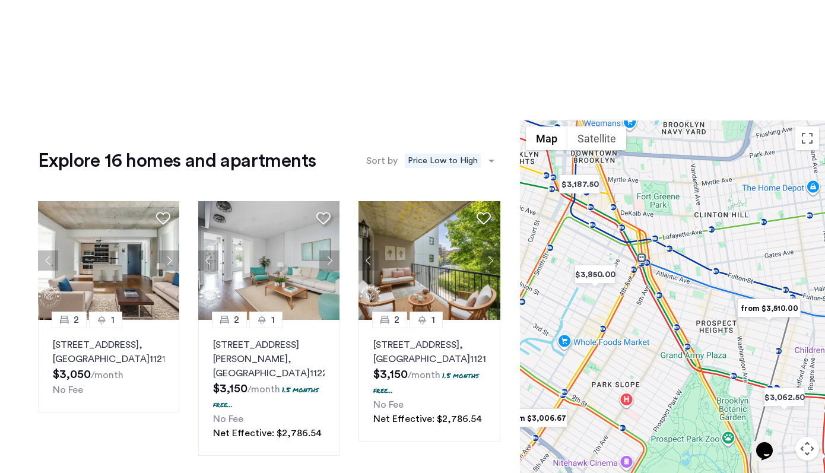
drag, startPoint x: 671, startPoint y: 303, endPoint x: 714, endPoint y: 251, distance: 67.5
click at [714, 251] on div at bounding box center [672, 318] width 305 height 397
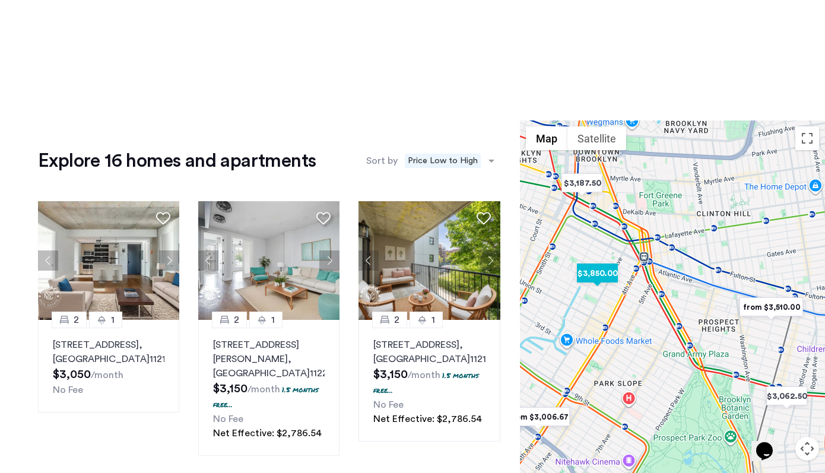
click at [596, 269] on img "$3,850.00" at bounding box center [597, 273] width 50 height 27
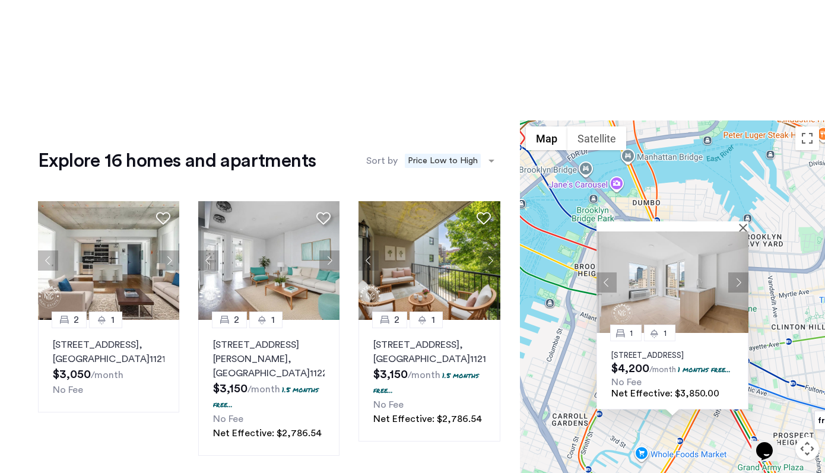
click at [675, 262] on img at bounding box center [673, 281] width 152 height 101
click at [745, 223] on button "Close" at bounding box center [745, 227] width 8 height 8
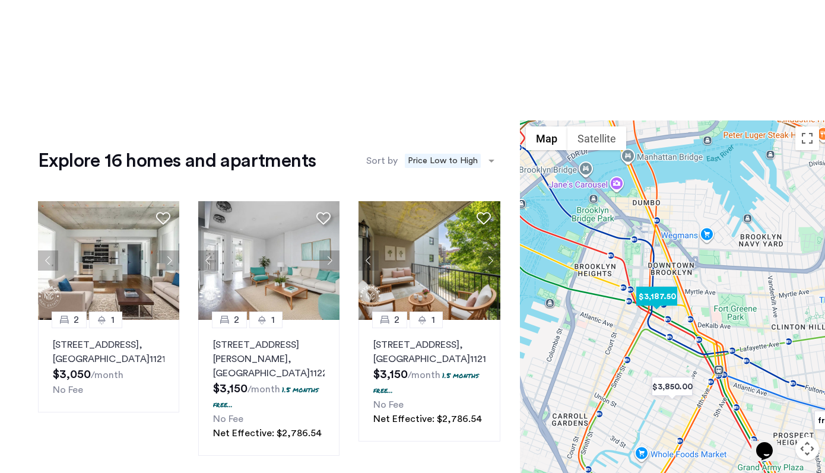
click at [667, 297] on img "$3,187.50" at bounding box center [657, 296] width 50 height 27
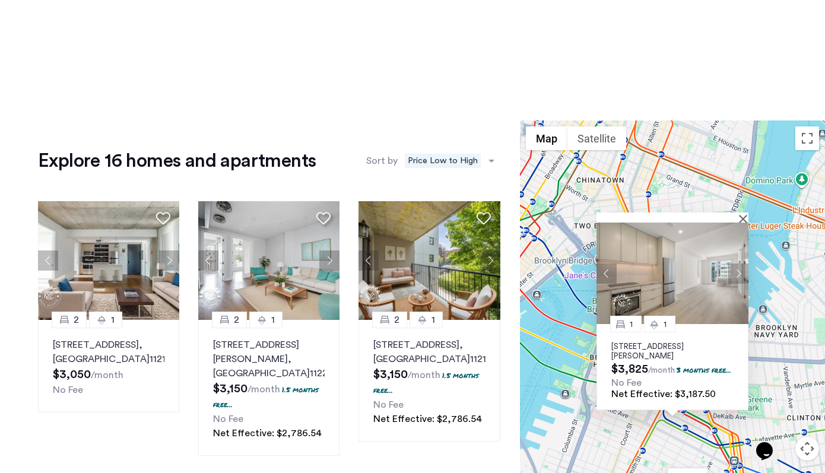
click at [675, 284] on img at bounding box center [673, 273] width 152 height 101
click at [745, 214] on button "Close" at bounding box center [745, 218] width 8 height 8
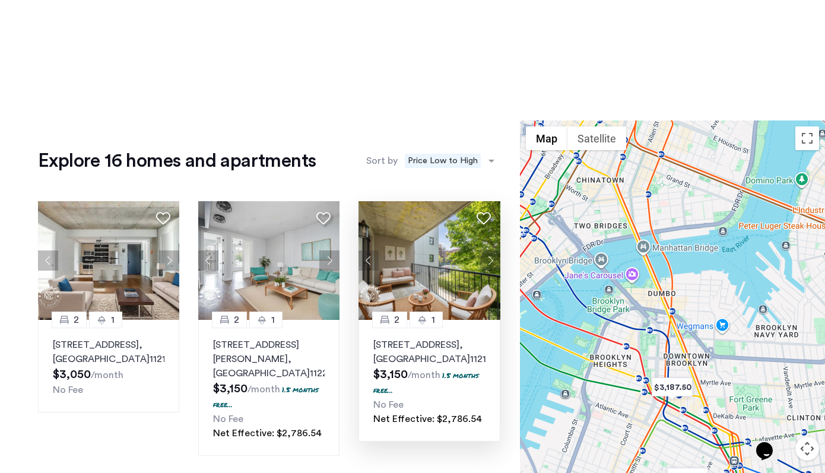
click at [413, 266] on img at bounding box center [430, 260] width 142 height 119
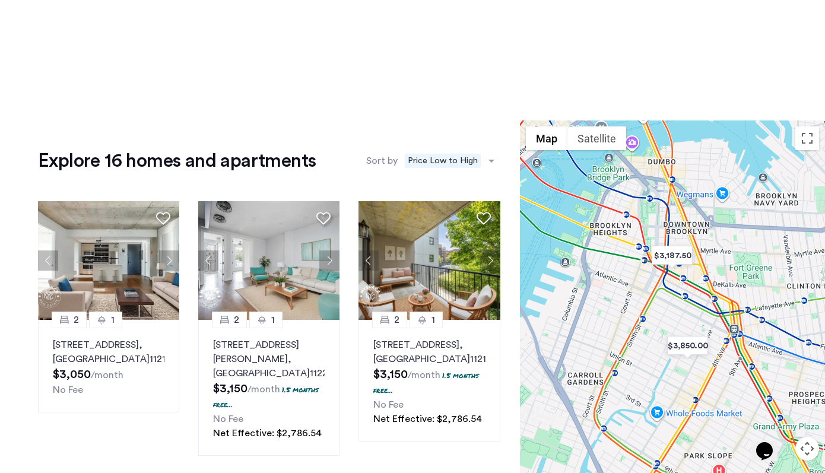
drag, startPoint x: 689, startPoint y: 313, endPoint x: 689, endPoint y: 177, distance: 136.5
click at [689, 177] on div at bounding box center [672, 318] width 305 height 397
click at [637, 255] on div at bounding box center [672, 318] width 305 height 397
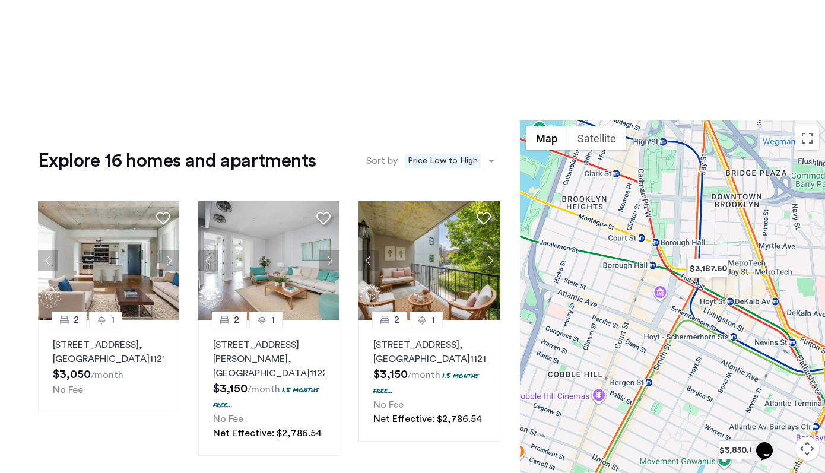
click at [637, 255] on div at bounding box center [672, 318] width 305 height 397
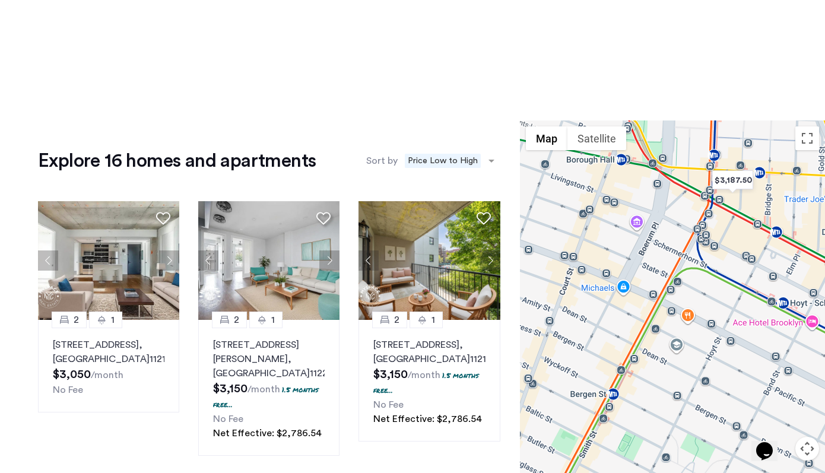
drag, startPoint x: 677, startPoint y: 327, endPoint x: 622, endPoint y: 198, distance: 139.9
click at [622, 198] on div at bounding box center [672, 318] width 305 height 397
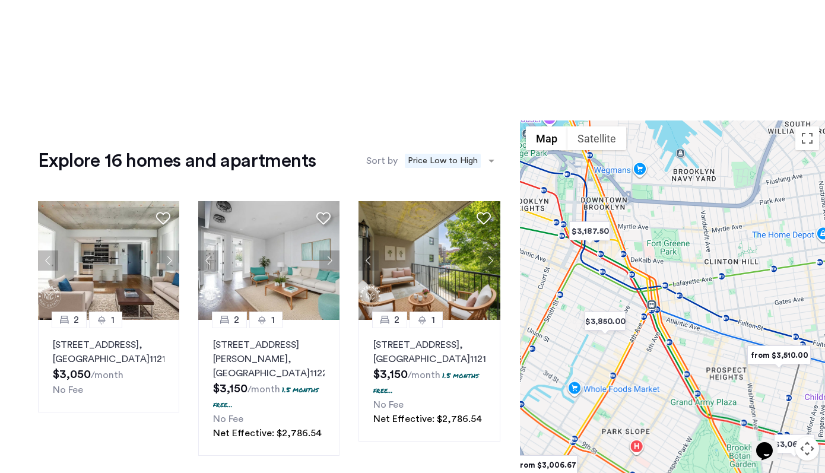
drag, startPoint x: 724, startPoint y: 284, endPoint x: 614, endPoint y: 290, distance: 110.0
click at [614, 290] on div at bounding box center [672, 318] width 305 height 397
click at [784, 351] on img "from $3,510.00" at bounding box center [779, 355] width 73 height 27
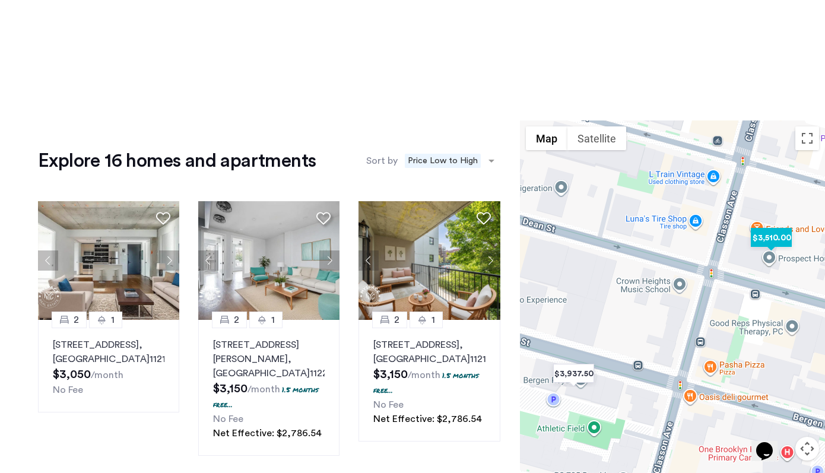
click at [771, 235] on img "$3,510.00" at bounding box center [771, 237] width 50 height 27
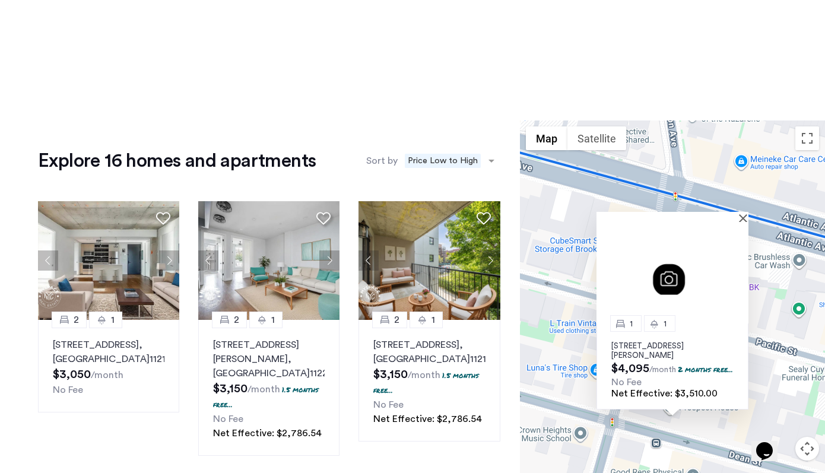
click at [681, 285] on img at bounding box center [673, 272] width 152 height 101
click at [743, 214] on button "Close" at bounding box center [745, 218] width 8 height 8
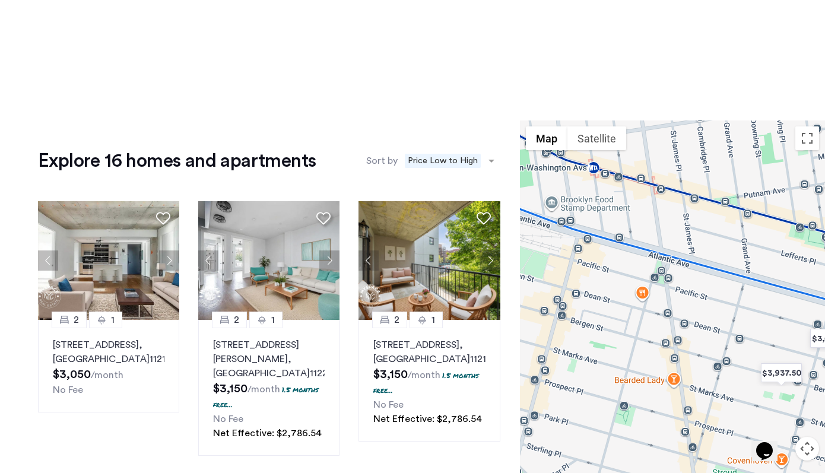
drag, startPoint x: 608, startPoint y: 242, endPoint x: 725, endPoint y: 336, distance: 150.7
click at [726, 337] on div at bounding box center [672, 318] width 305 height 397
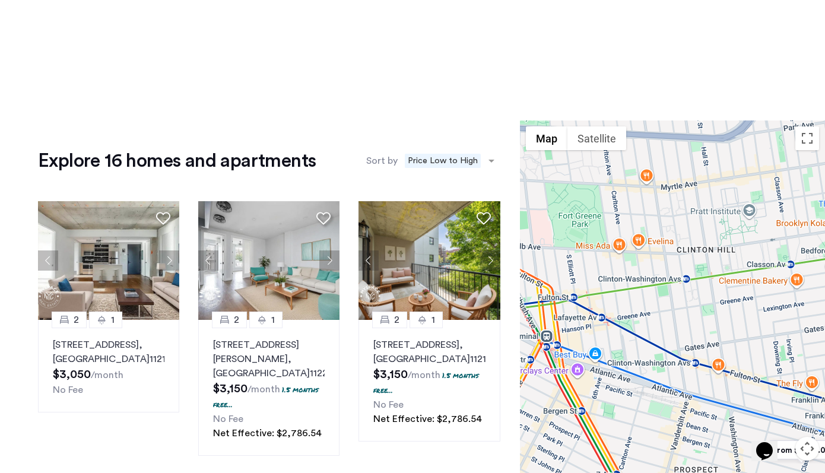
drag, startPoint x: 614, startPoint y: 304, endPoint x: 684, endPoint y: 403, distance: 121.7
click at [685, 404] on div at bounding box center [672, 318] width 305 height 397
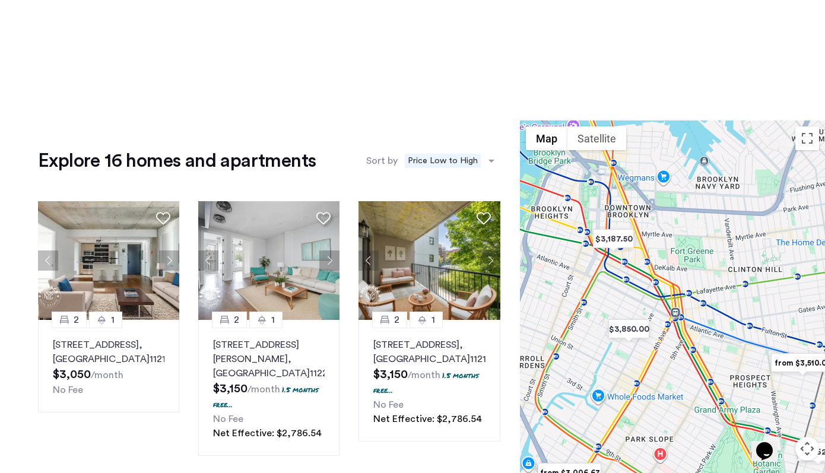
drag, startPoint x: 684, startPoint y: 402, endPoint x: 746, endPoint y: 343, distance: 85.2
click at [746, 343] on div at bounding box center [672, 318] width 305 height 397
click at [636, 337] on img "$3,850.00" at bounding box center [629, 329] width 50 height 27
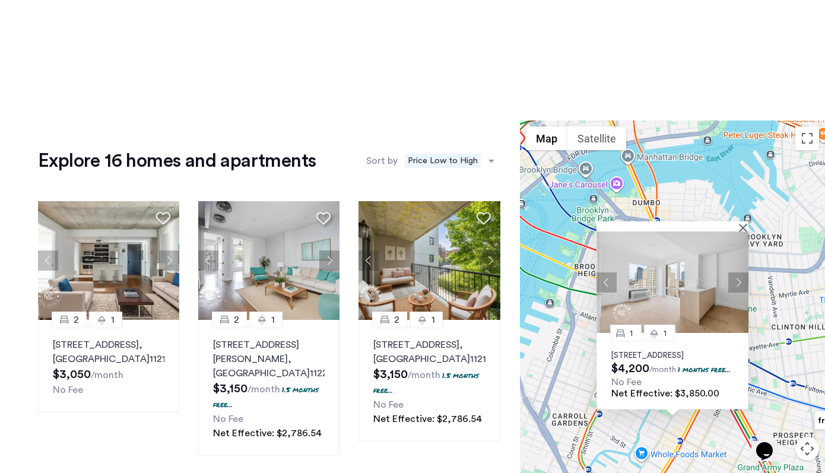
click at [686, 278] on img at bounding box center [673, 281] width 152 height 101
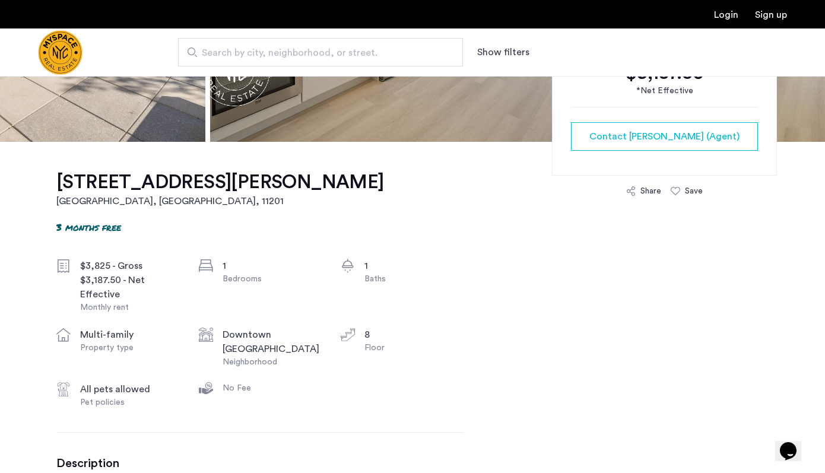
scroll to position [364, 0]
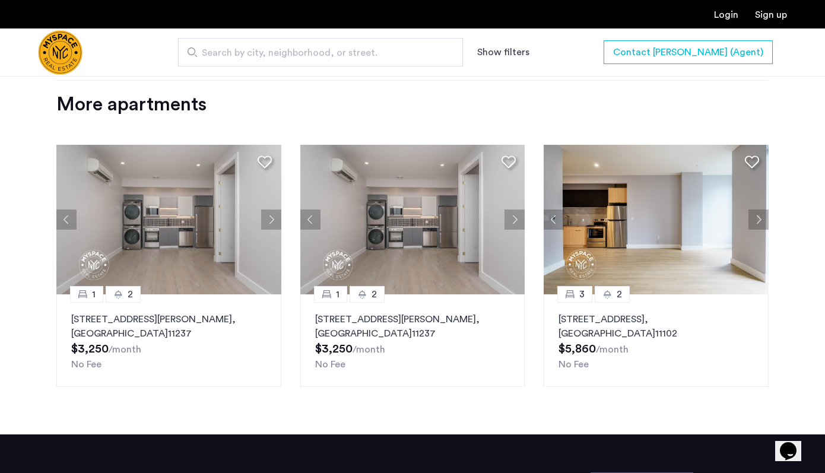
scroll to position [1541, 0]
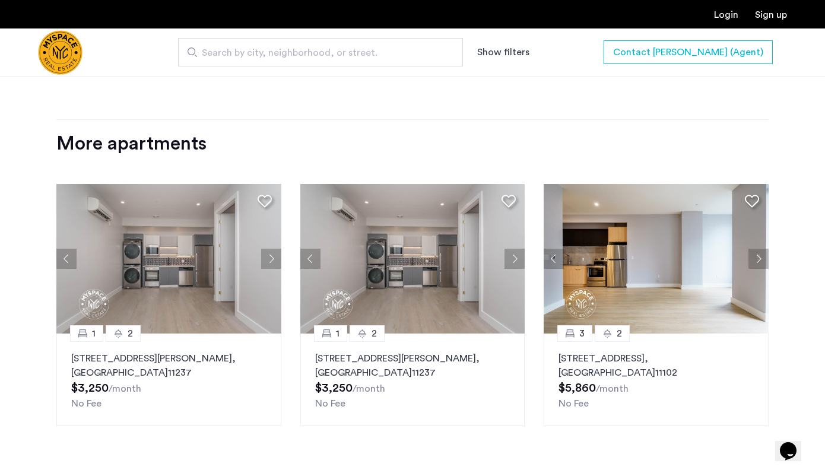
click at [144, 265] on img at bounding box center [168, 259] width 225 height 150
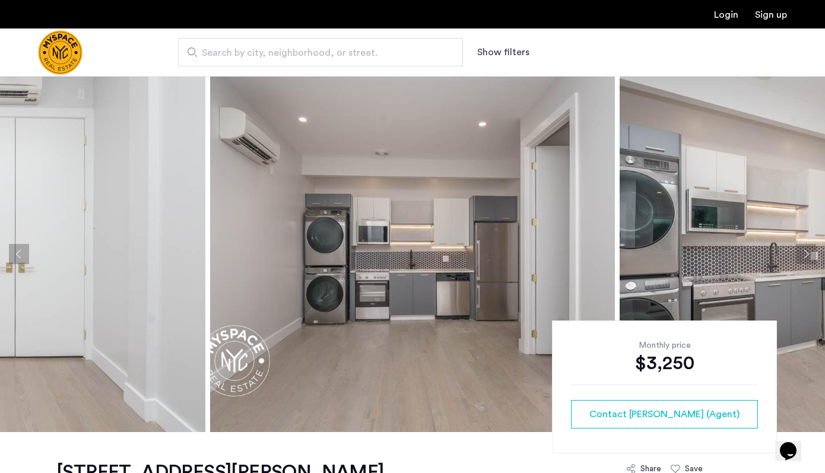
click at [805, 255] on button "Next apartment" at bounding box center [806, 254] width 20 height 20
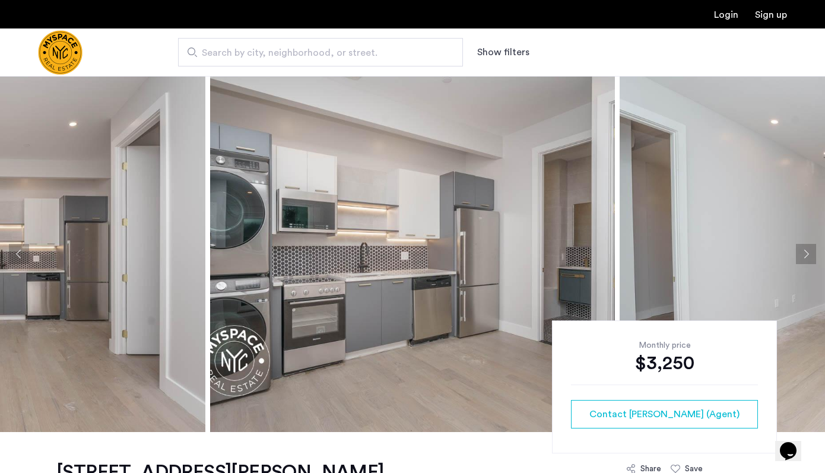
click at [805, 255] on button "Next apartment" at bounding box center [806, 254] width 20 height 20
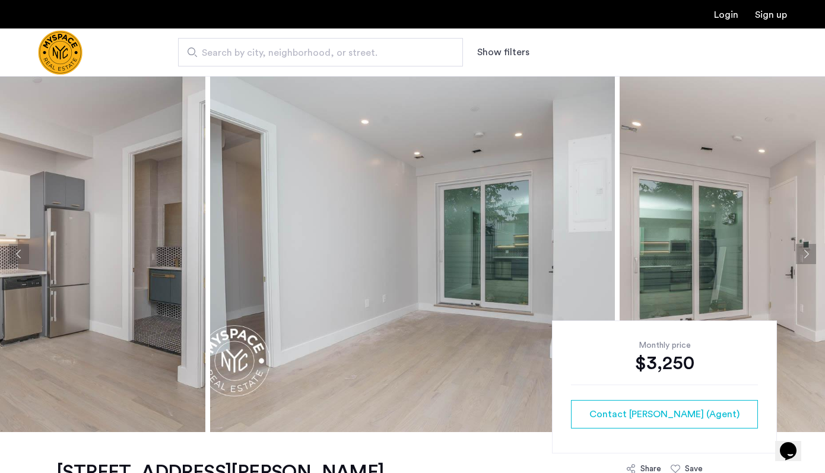
click at [805, 255] on button "Next apartment" at bounding box center [806, 254] width 20 height 20
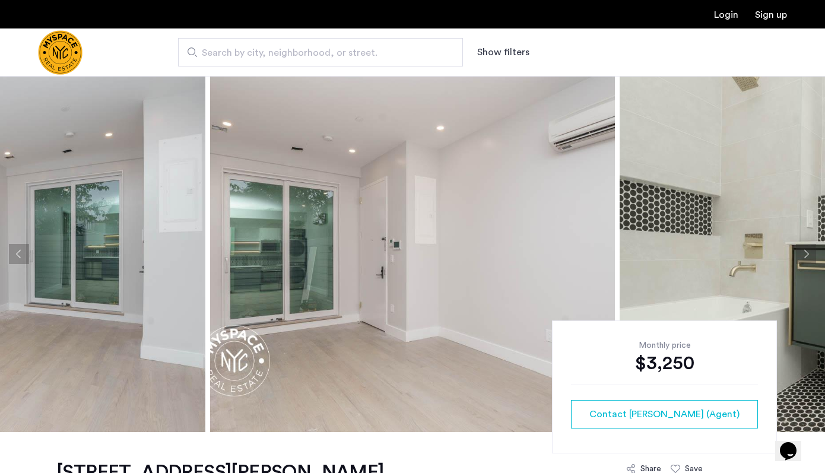
click at [805, 255] on button "Next apartment" at bounding box center [806, 254] width 20 height 20
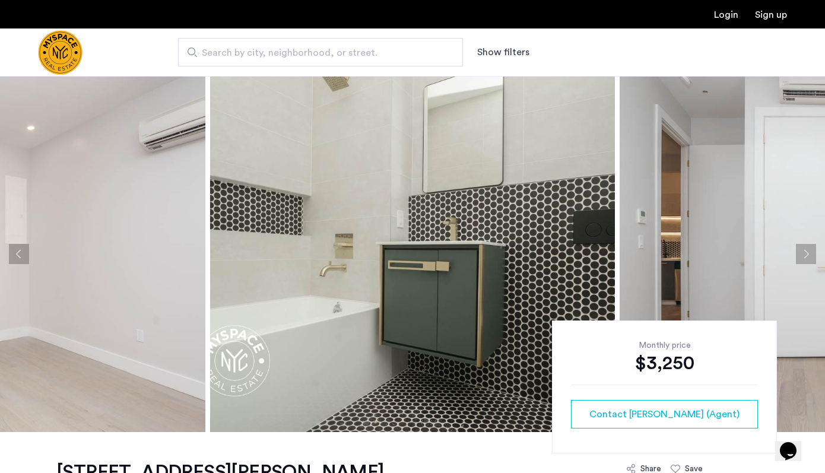
click at [805, 255] on button "Next apartment" at bounding box center [806, 254] width 20 height 20
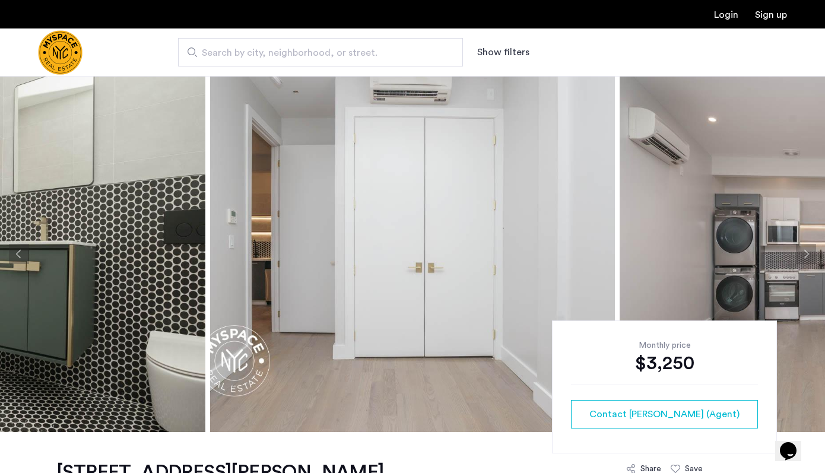
click at [805, 255] on button "Next apartment" at bounding box center [806, 254] width 20 height 20
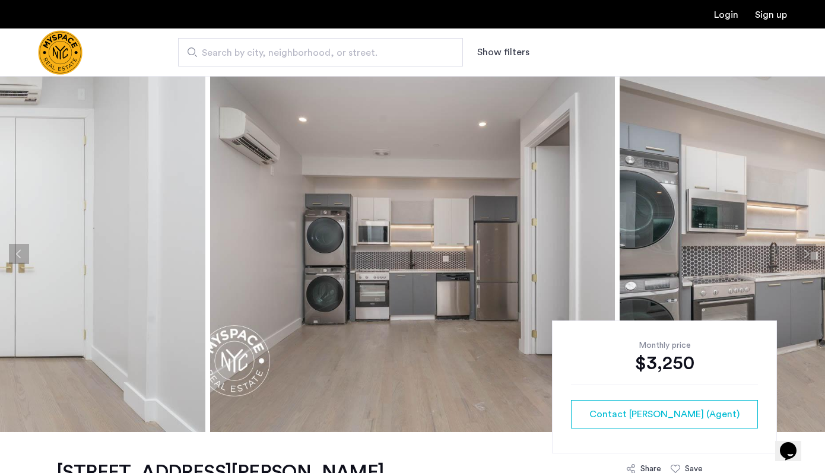
click at [805, 255] on button "Next apartment" at bounding box center [806, 254] width 20 height 20
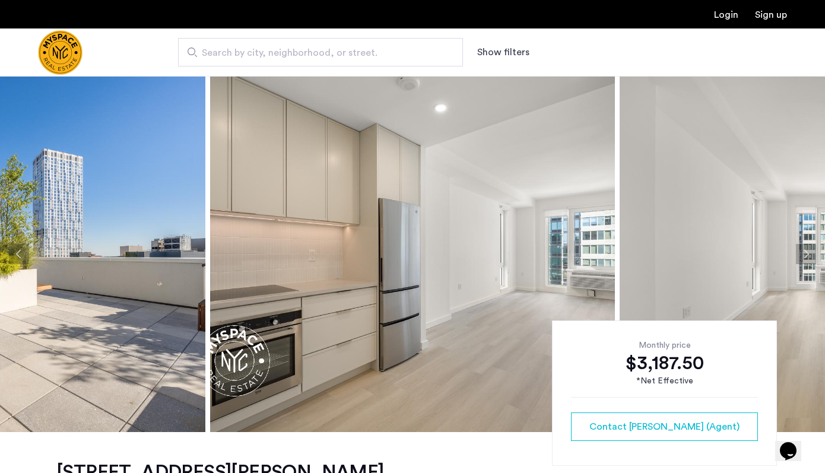
click at [807, 254] on button "Next apartment" at bounding box center [806, 254] width 20 height 20
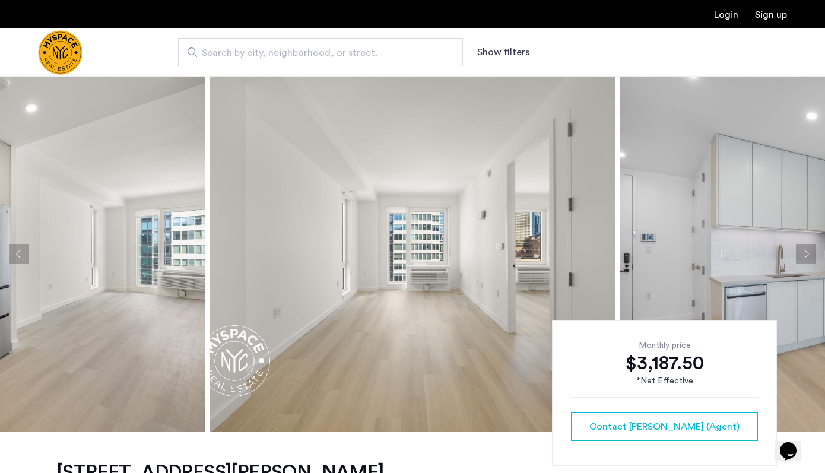
click at [807, 254] on button "Next apartment" at bounding box center [806, 254] width 20 height 20
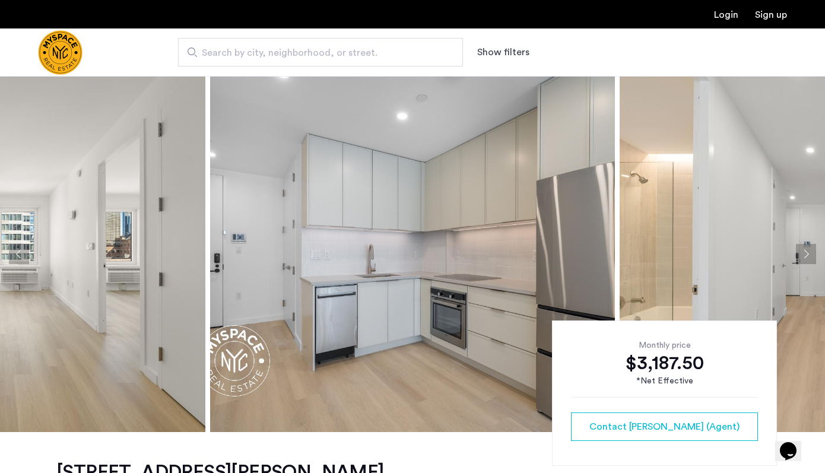
click at [14, 264] on button "Previous apartment" at bounding box center [19, 254] width 20 height 20
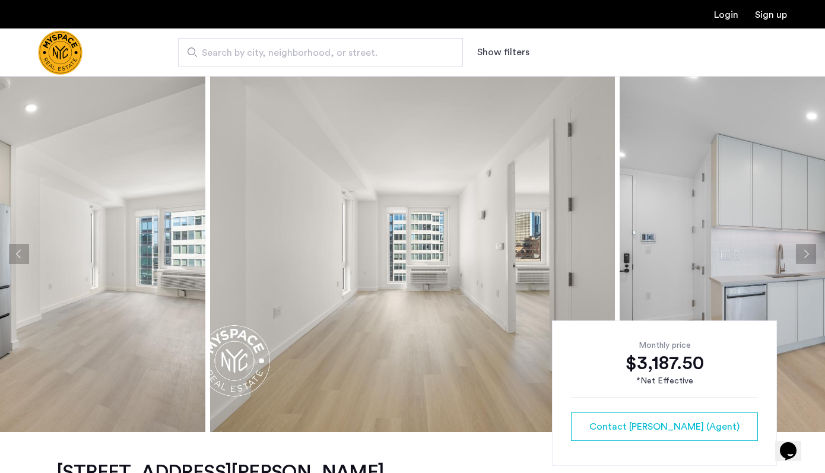
click at [810, 255] on button "Next apartment" at bounding box center [806, 254] width 20 height 20
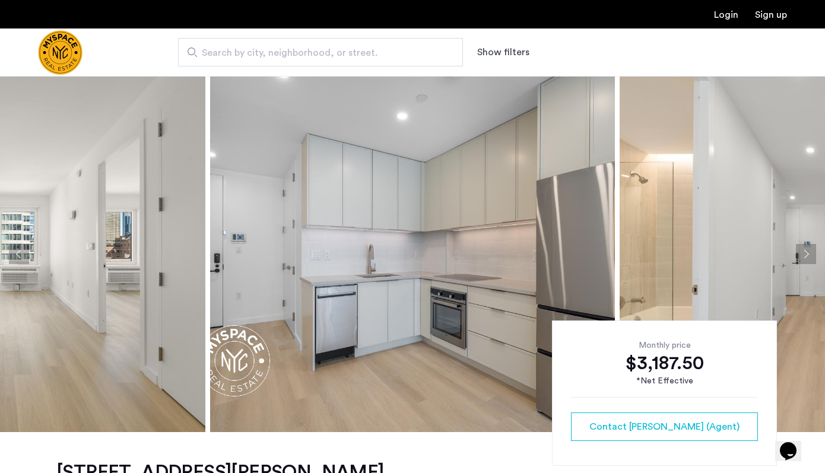
click at [810, 255] on button "Next apartment" at bounding box center [806, 254] width 20 height 20
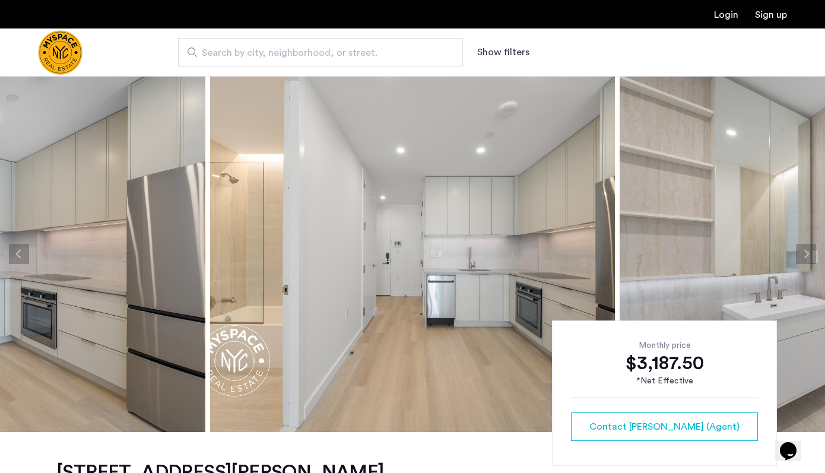
click at [810, 255] on button "Next apartment" at bounding box center [806, 254] width 20 height 20
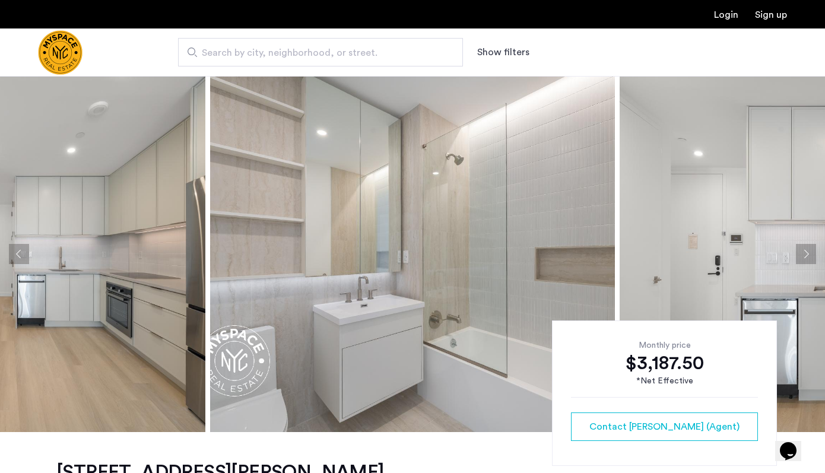
click at [810, 255] on button "Next apartment" at bounding box center [806, 254] width 20 height 20
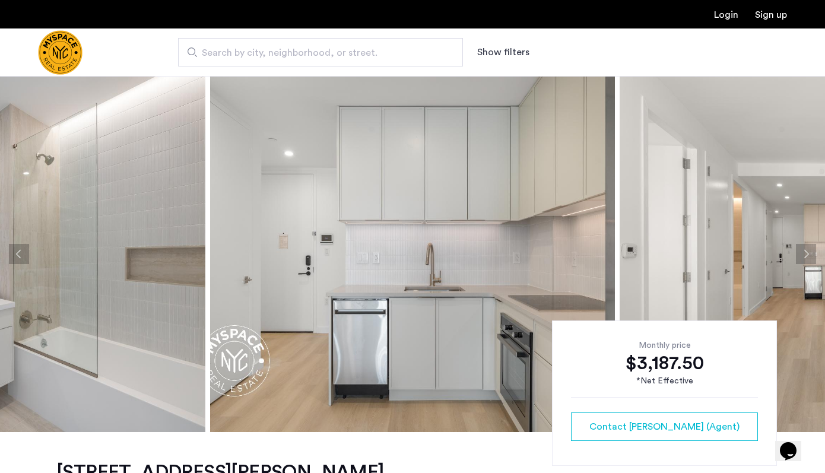
click at [810, 255] on button "Next apartment" at bounding box center [806, 254] width 20 height 20
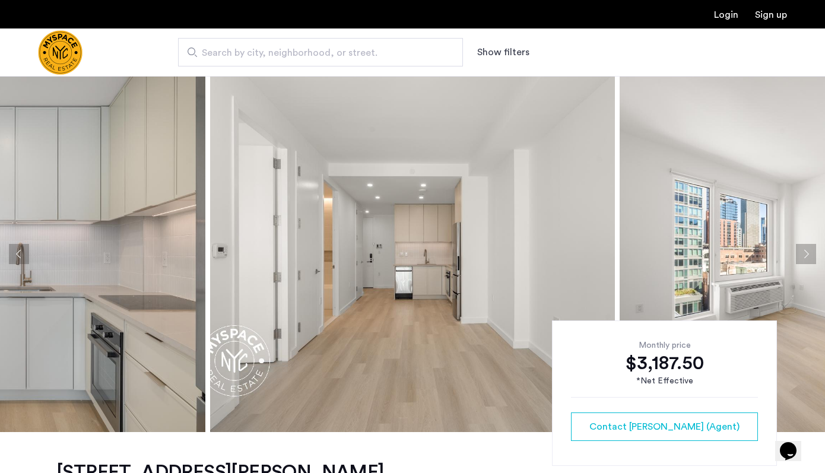
click at [810, 255] on button "Next apartment" at bounding box center [806, 254] width 20 height 20
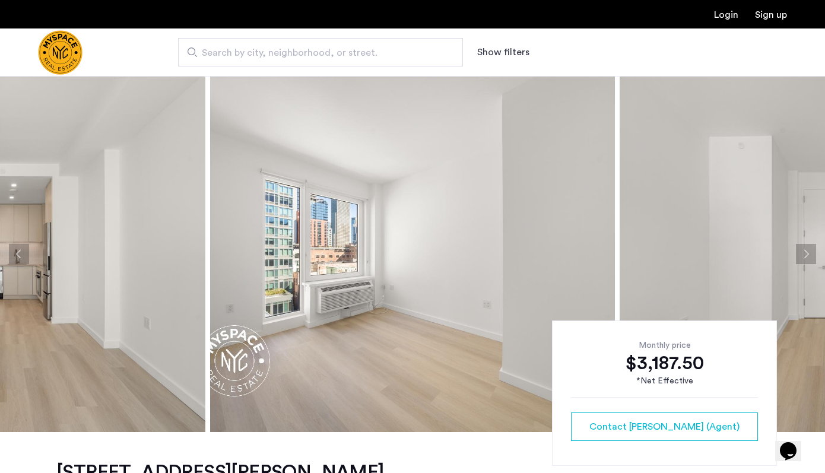
click at [810, 255] on button "Next apartment" at bounding box center [806, 254] width 20 height 20
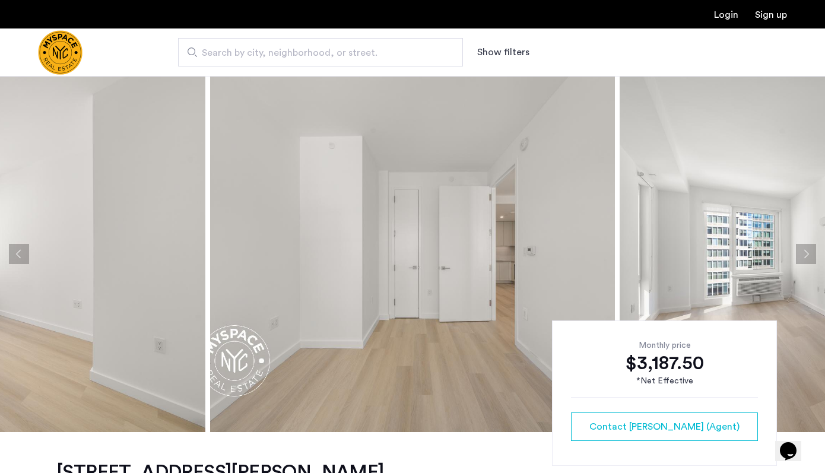
click at [810, 255] on button "Next apartment" at bounding box center [806, 254] width 20 height 20
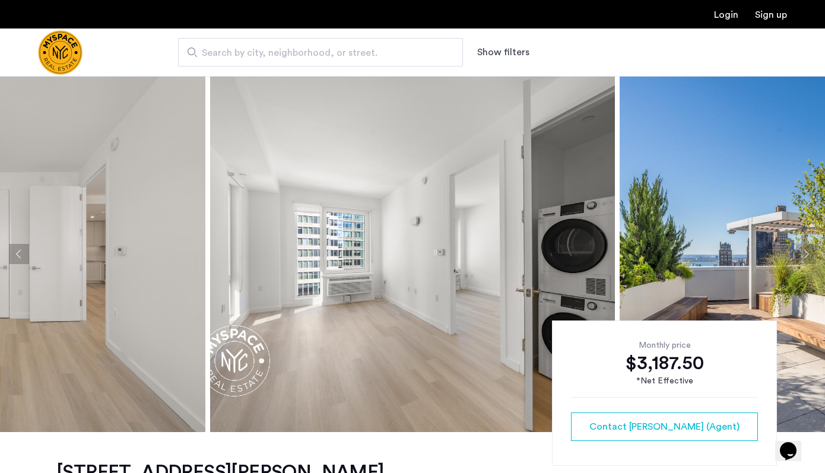
click at [810, 255] on button "Next apartment" at bounding box center [806, 254] width 20 height 20
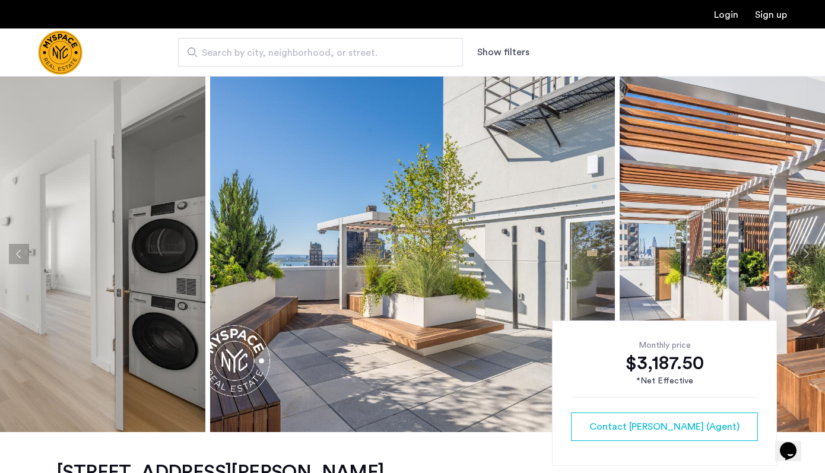
click at [810, 255] on button "Next apartment" at bounding box center [806, 254] width 20 height 20
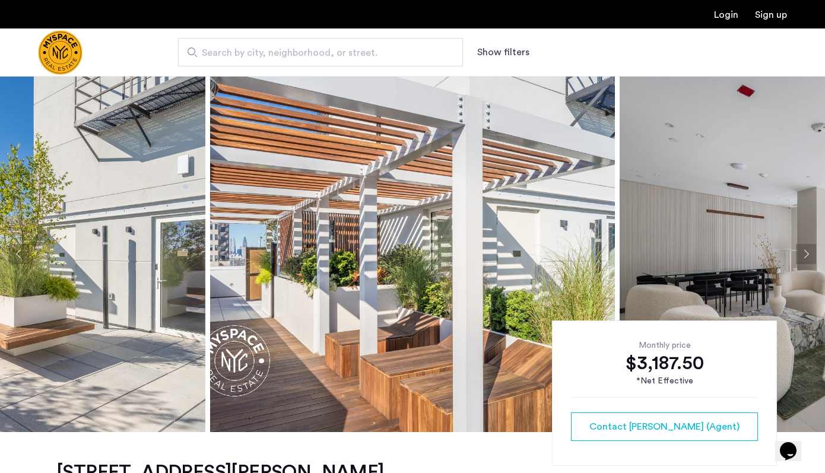
click at [810, 255] on button "Next apartment" at bounding box center [806, 254] width 20 height 20
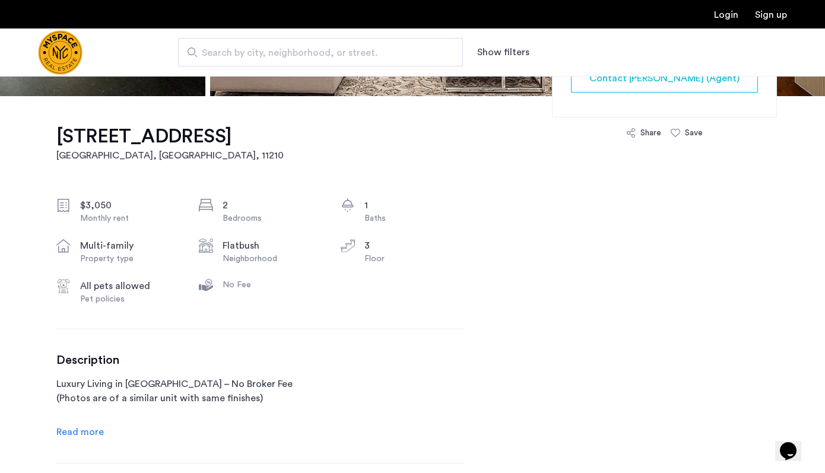
scroll to position [80, 0]
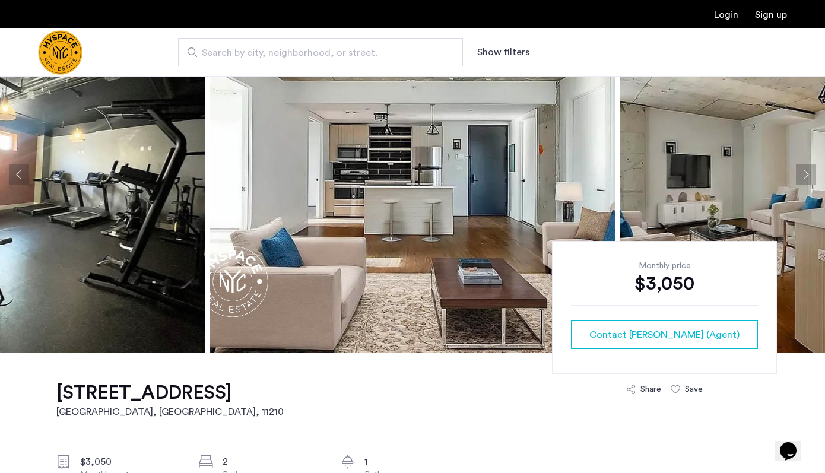
click at [806, 172] on button "Next apartment" at bounding box center [806, 174] width 20 height 20
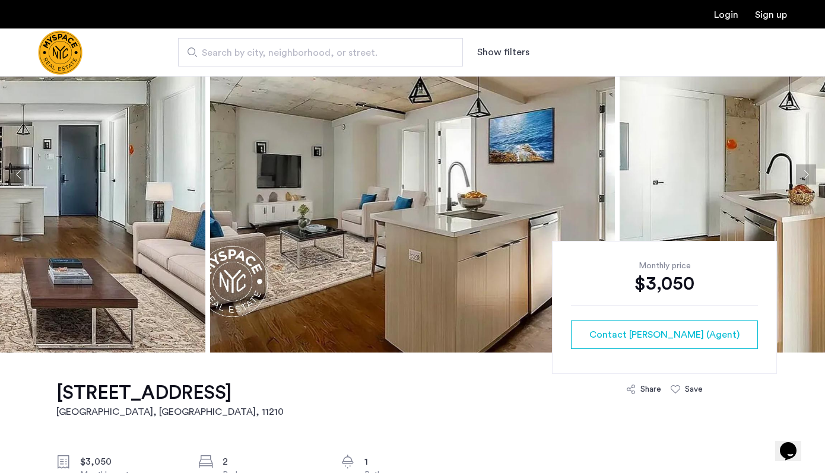
click at [806, 172] on button "Next apartment" at bounding box center [806, 174] width 20 height 20
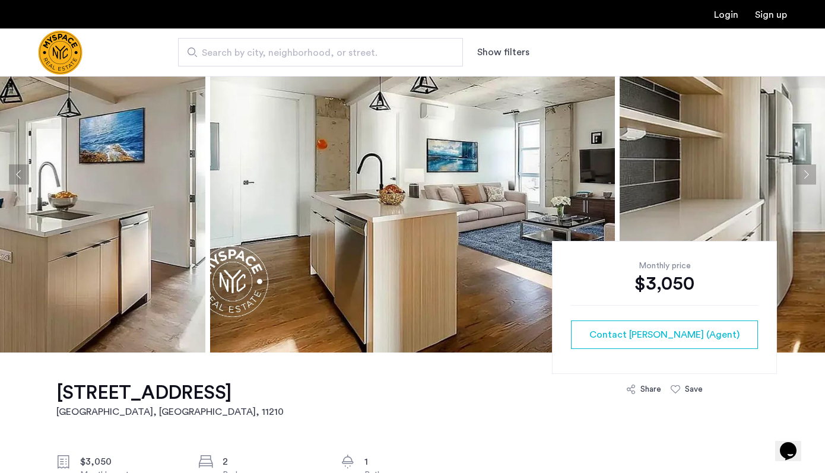
click at [806, 172] on button "Next apartment" at bounding box center [806, 174] width 20 height 20
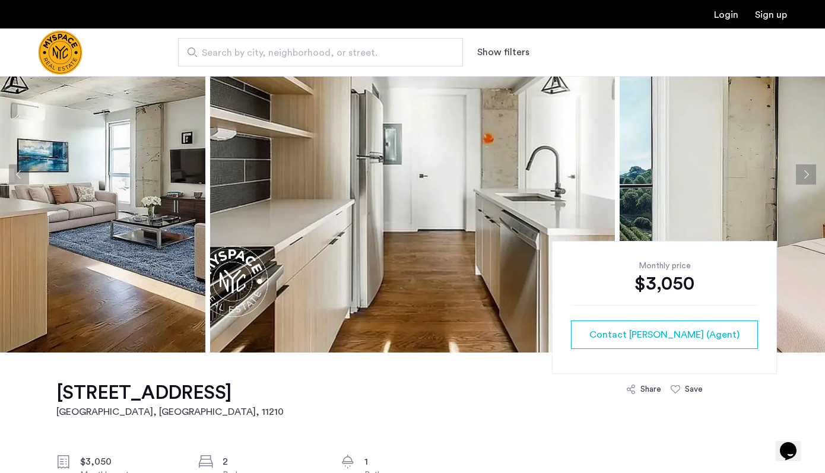
click at [806, 172] on button "Next apartment" at bounding box center [806, 174] width 20 height 20
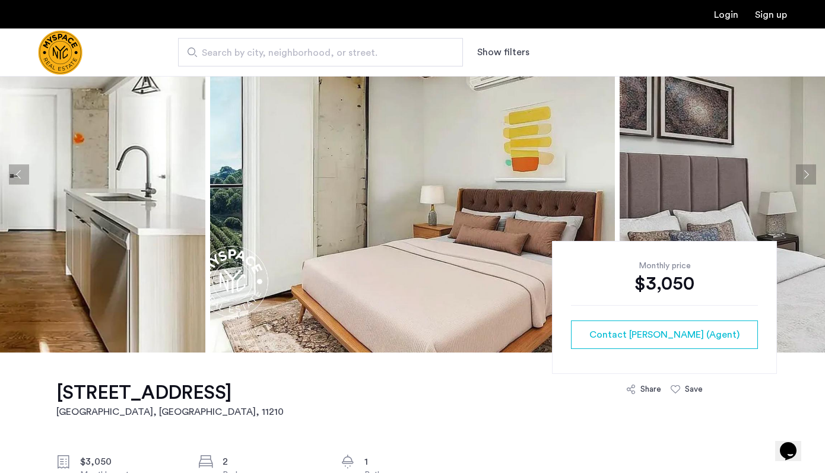
click at [807, 172] on button "Next apartment" at bounding box center [806, 174] width 20 height 20
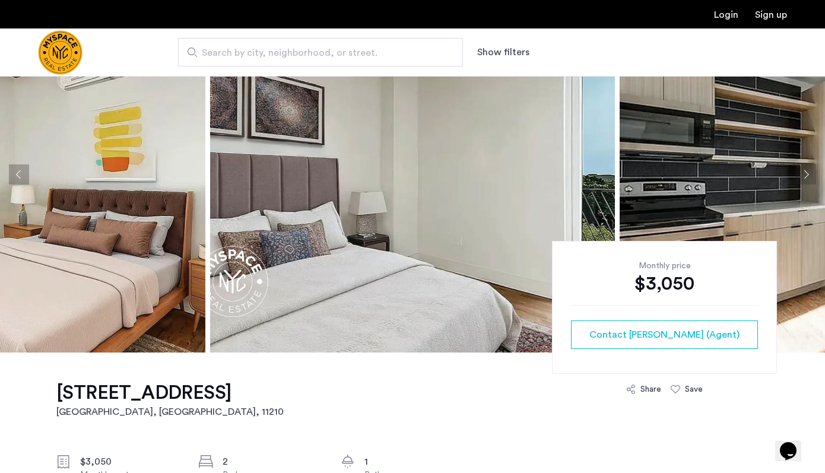
click at [807, 172] on button "Next apartment" at bounding box center [806, 174] width 20 height 20
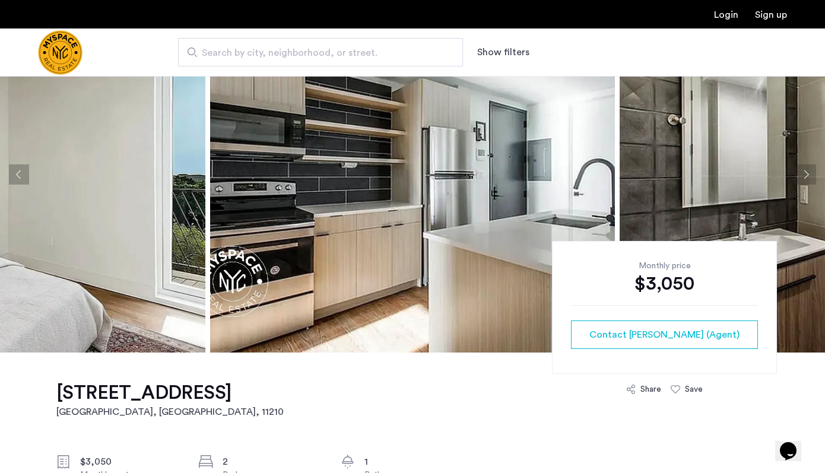
click at [807, 172] on button "Next apartment" at bounding box center [806, 174] width 20 height 20
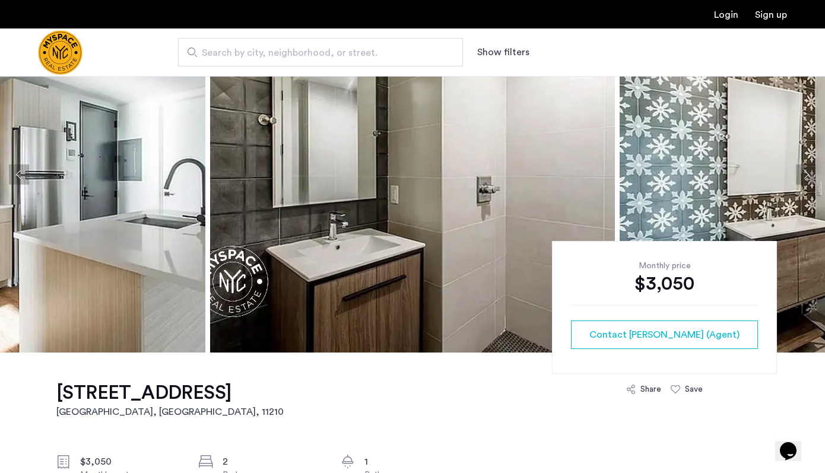
click at [807, 172] on button "Next apartment" at bounding box center [806, 174] width 20 height 20
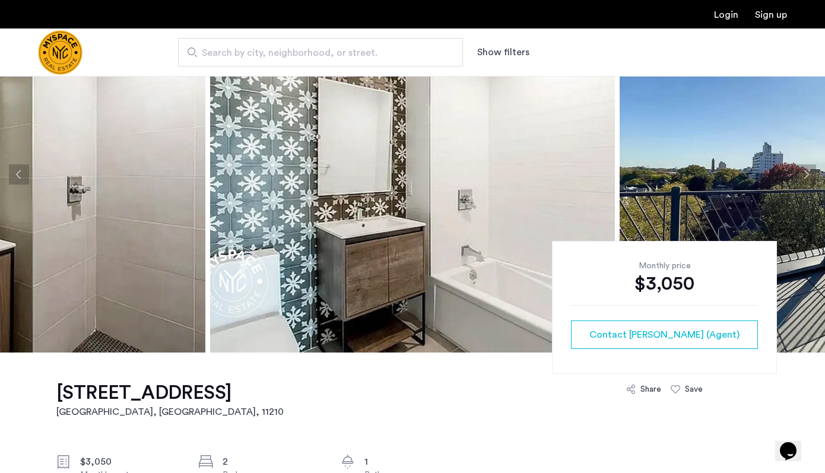
click at [807, 172] on button "Next apartment" at bounding box center [806, 174] width 20 height 20
drag, startPoint x: 807, startPoint y: 172, endPoint x: 759, endPoint y: 14, distance: 164.9
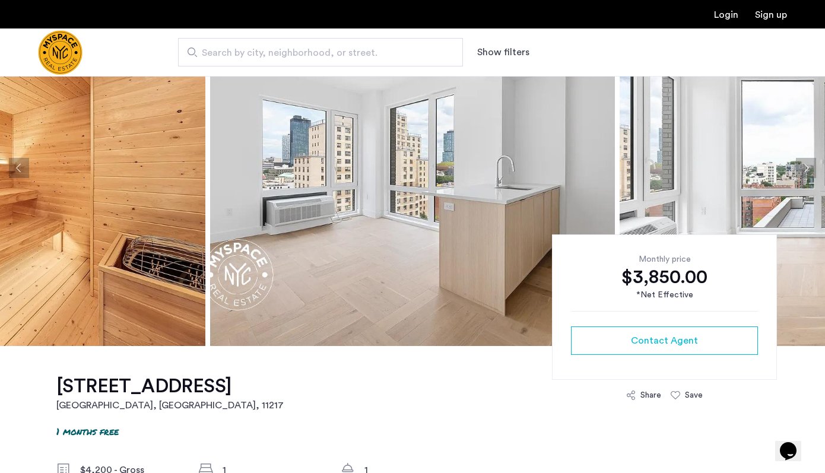
scroll to position [164, 0]
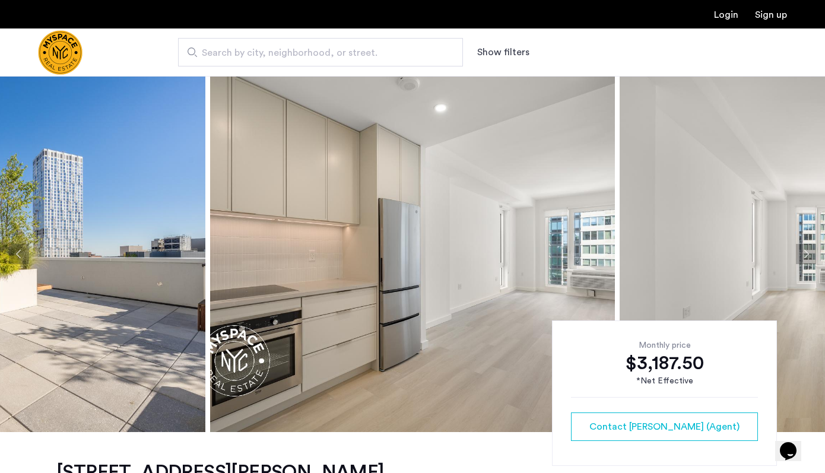
click at [806, 255] on button "Next apartment" at bounding box center [806, 254] width 20 height 20
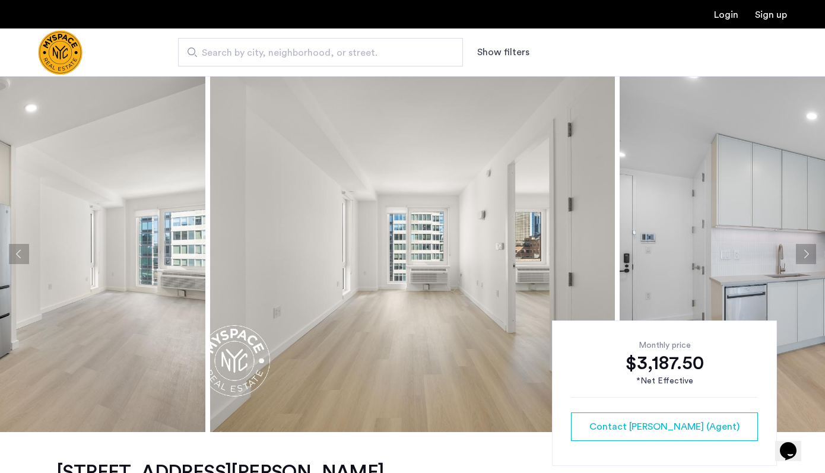
click at [806, 255] on button "Next apartment" at bounding box center [806, 254] width 20 height 20
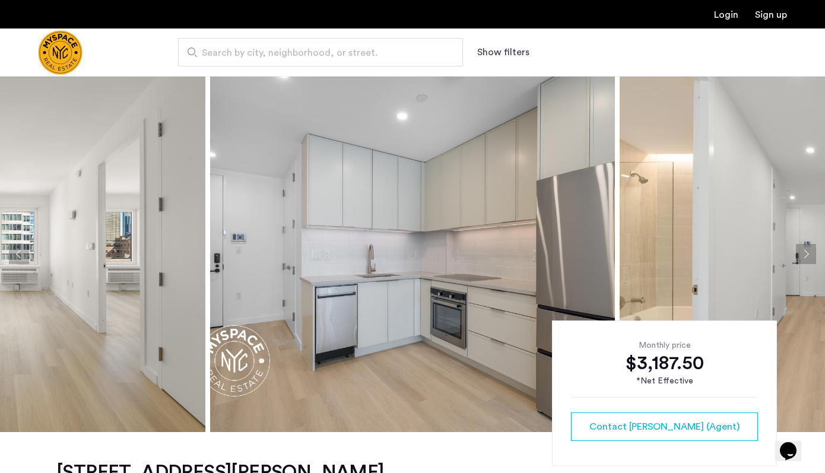
click at [806, 255] on button "Next apartment" at bounding box center [806, 254] width 20 height 20
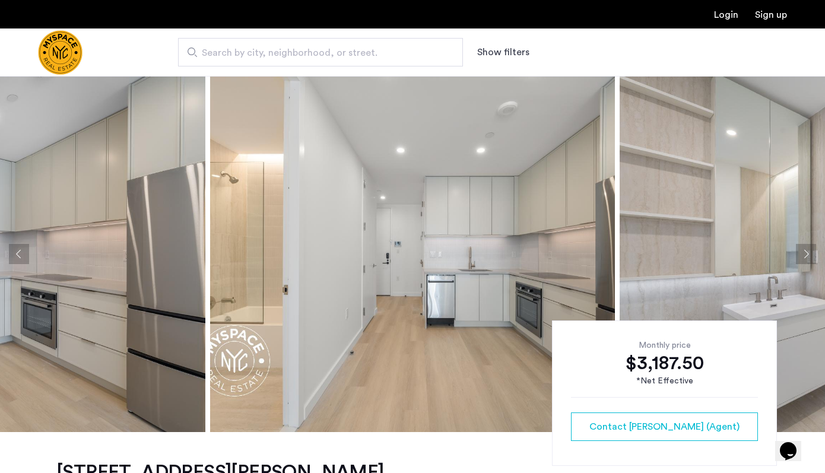
click at [806, 255] on button "Next apartment" at bounding box center [806, 254] width 20 height 20
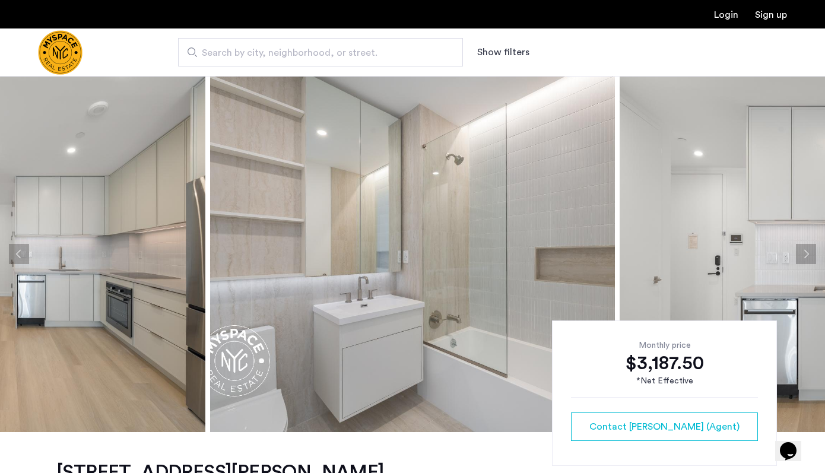
click at [806, 255] on button "Next apartment" at bounding box center [806, 254] width 20 height 20
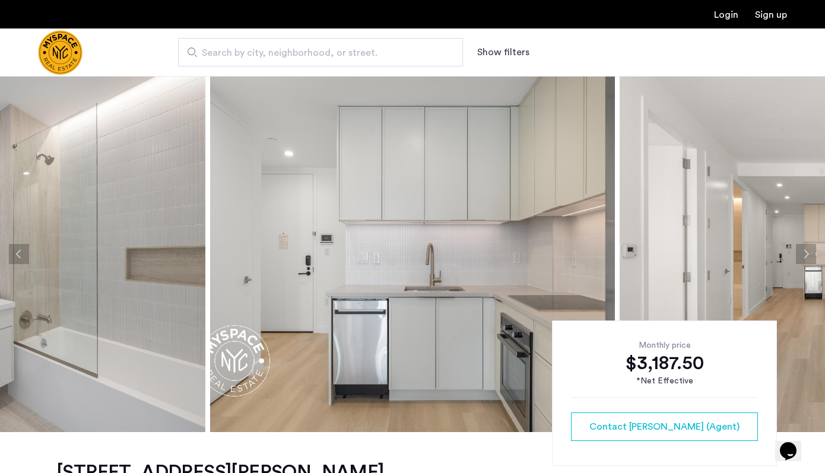
click at [806, 255] on button "Next apartment" at bounding box center [806, 254] width 20 height 20
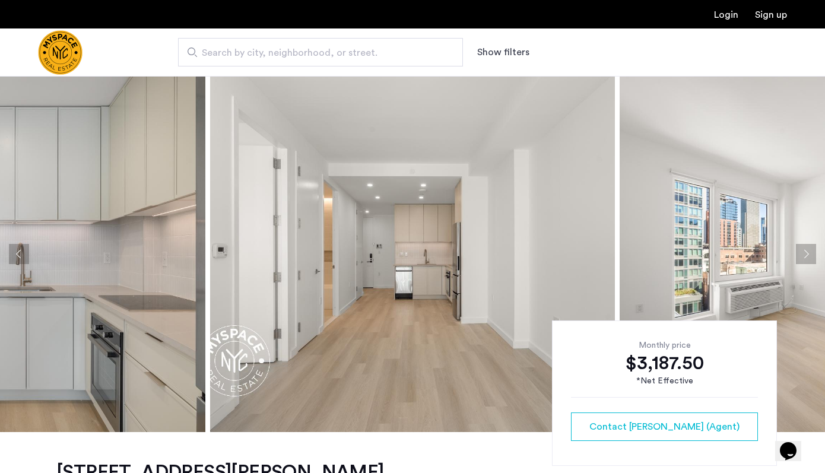
click at [806, 255] on button "Next apartment" at bounding box center [806, 254] width 20 height 20
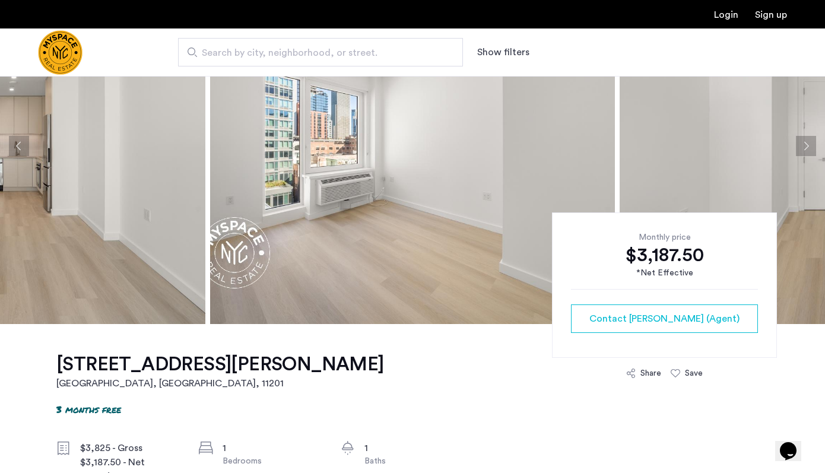
scroll to position [178, 0]
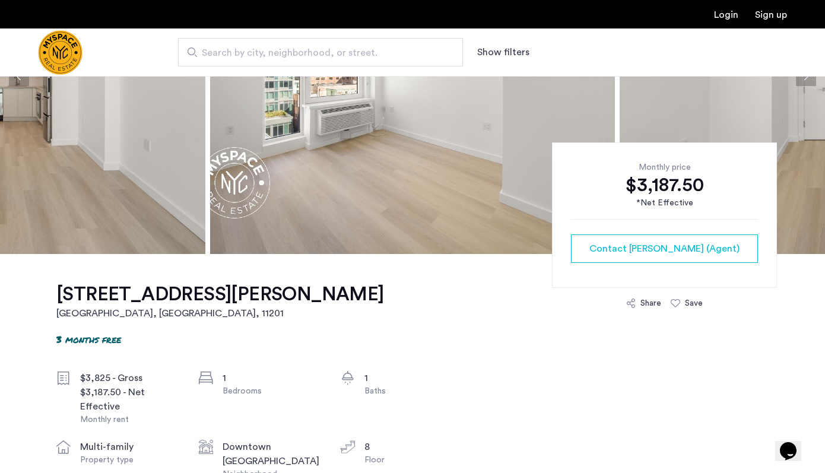
click at [633, 187] on div "$3,187.50" at bounding box center [664, 185] width 187 height 24
copy div "$3,187.50"
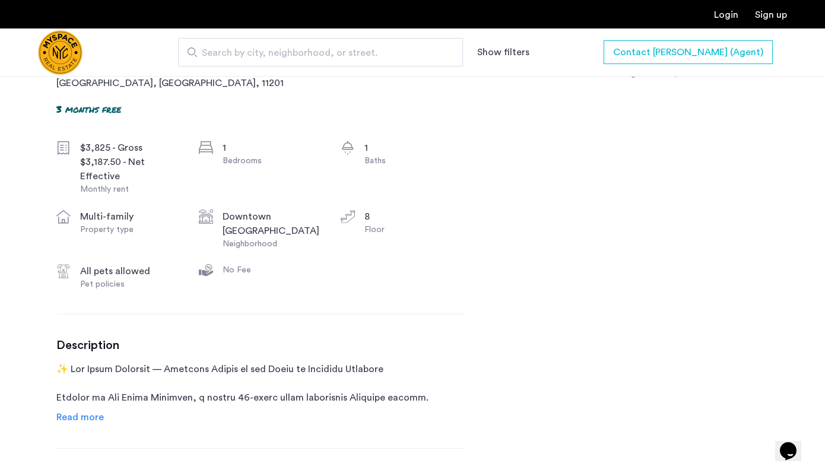
click at [81, 413] on span "Read more" at bounding box center [79, 417] width 47 height 9
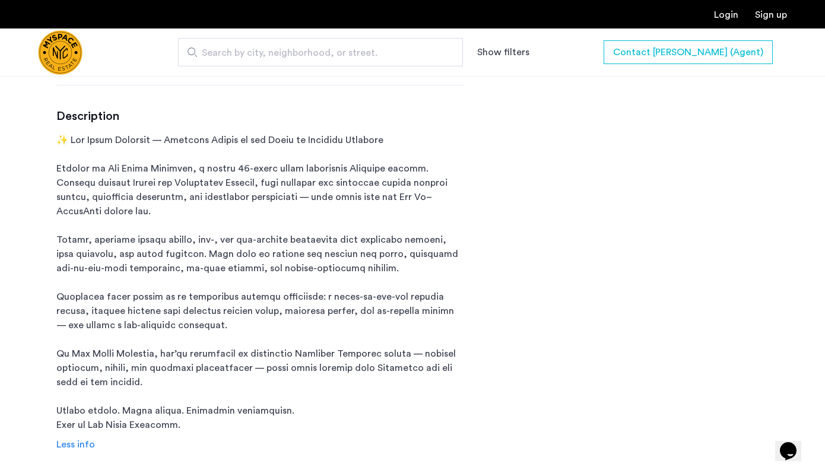
scroll to position [701, 0]
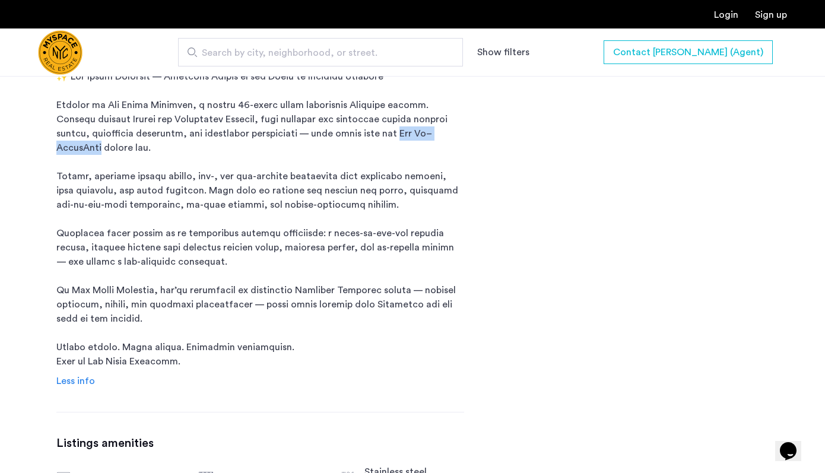
drag, startPoint x: 369, startPoint y: 119, endPoint x: 446, endPoint y: 119, distance: 77.2
click at [446, 119] on p at bounding box center [260, 218] width 408 height 299
copy p "[PERSON_NAME]–MetroTech"
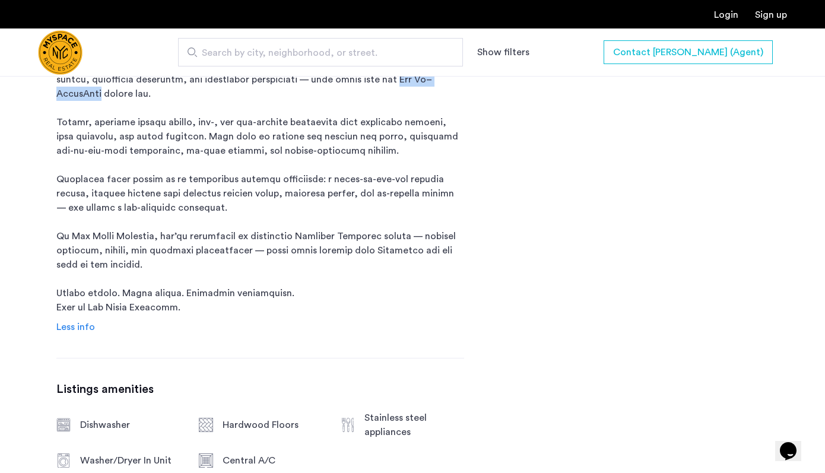
scroll to position [759, 0]
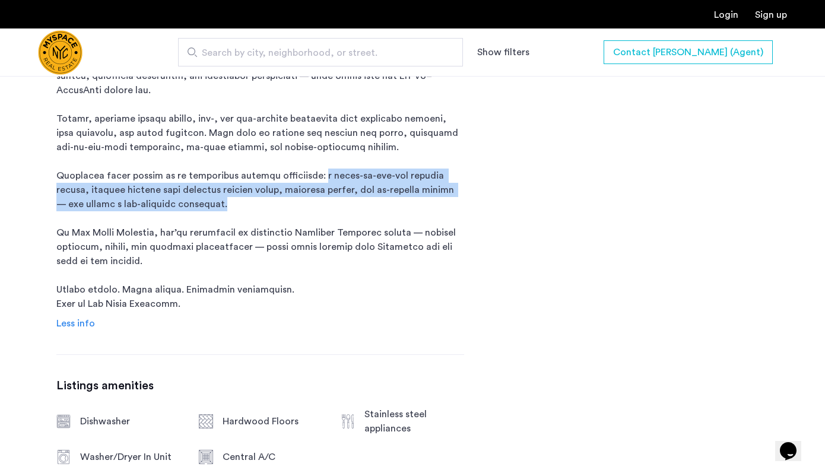
drag, startPoint x: 314, startPoint y: 159, endPoint x: 414, endPoint y: 193, distance: 105.3
click at [414, 193] on p at bounding box center [260, 161] width 408 height 299
copy p "a state-of-the-art fitness center, rooftop terrace with sweeping skyline views,…"
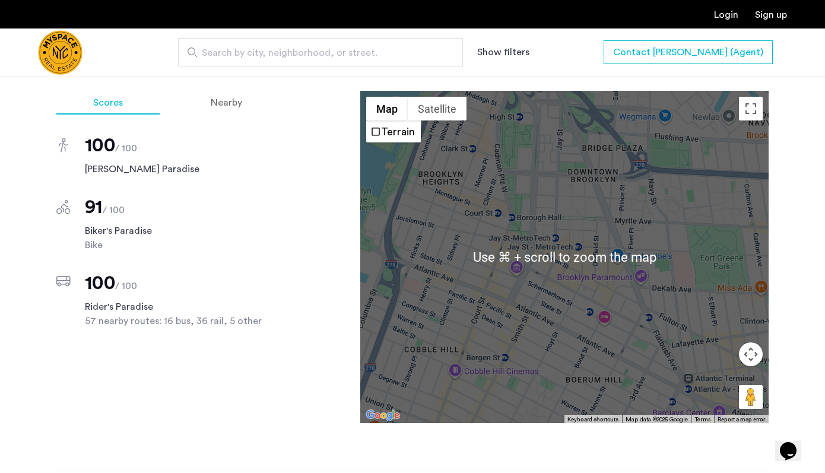
scroll to position [1353, 0]
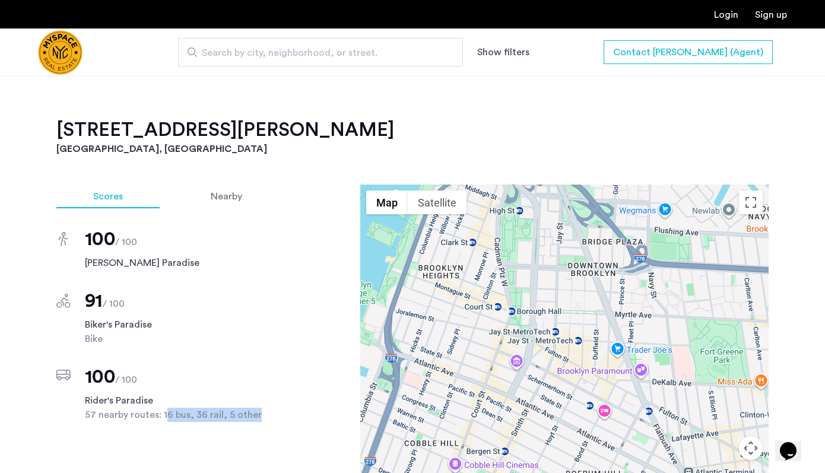
drag, startPoint x: 163, startPoint y: 403, endPoint x: 267, endPoint y: 397, distance: 104.0
click at [267, 408] on span "57 nearby routes: 16 bus, 36 rail, 5 other" at bounding box center [182, 415] width 194 height 14
click at [187, 408] on span "57 nearby routes: 16 bus, 36 rail, 5 other" at bounding box center [182, 415] width 194 height 14
click at [140, 408] on span "57 nearby routes: 16 bus, 36 rail, 5 other" at bounding box center [182, 415] width 194 height 14
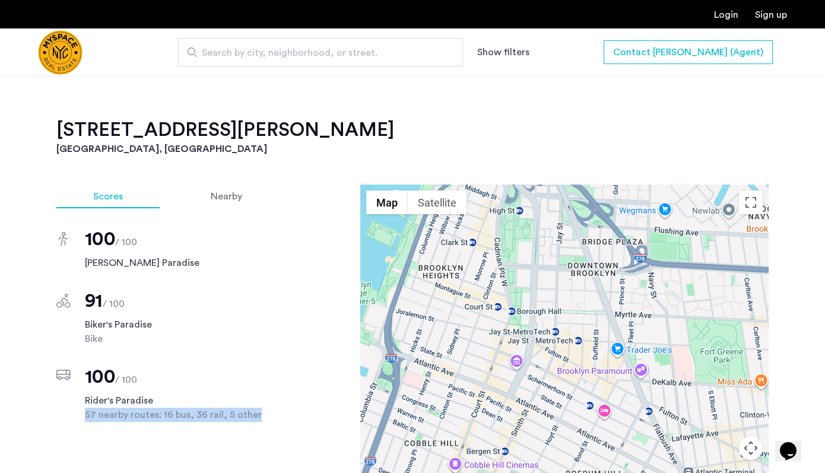
click at [140, 408] on span "57 nearby routes: 16 bus, 36 rail, 5 other" at bounding box center [182, 415] width 194 height 14
copy span "57 nearby routes: 16 bus, 36 rail, 5 other"
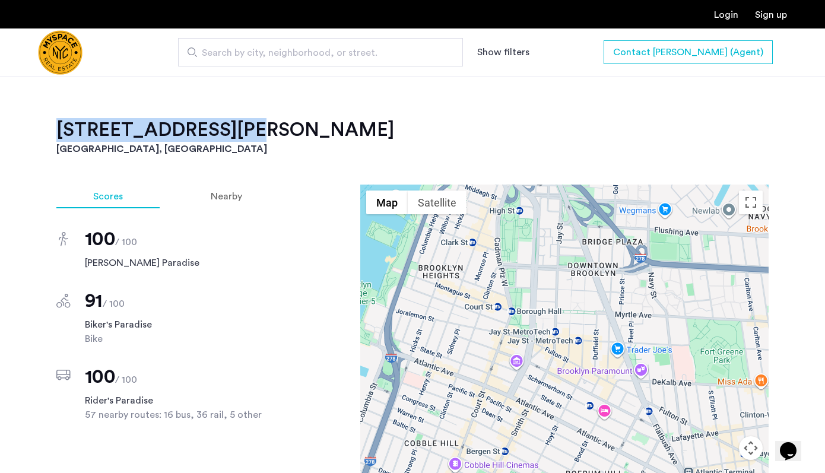
drag, startPoint x: 54, startPoint y: 114, endPoint x: 233, endPoint y: 118, distance: 178.7
copy h2 "[STREET_ADDRESS][PERSON_NAME]"
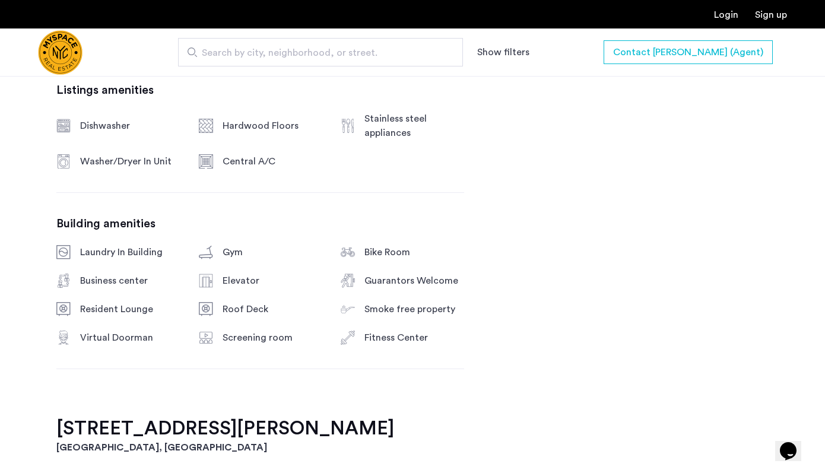
scroll to position [1173, 0]
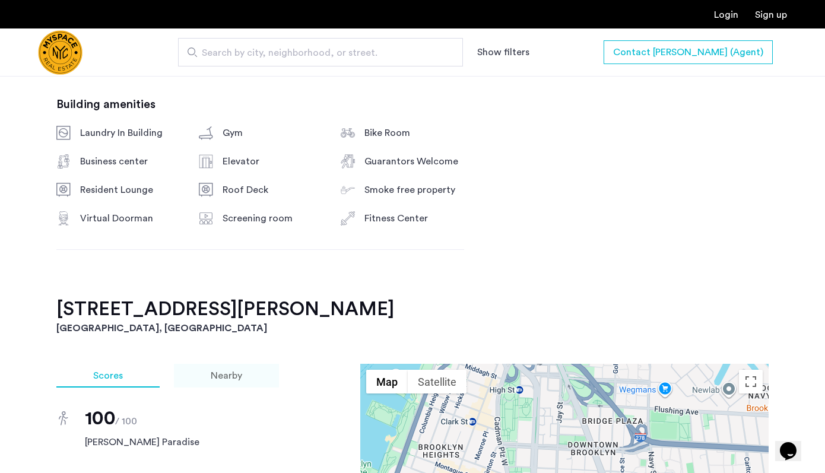
click at [249, 364] on div "Nearby" at bounding box center [226, 376] width 105 height 24
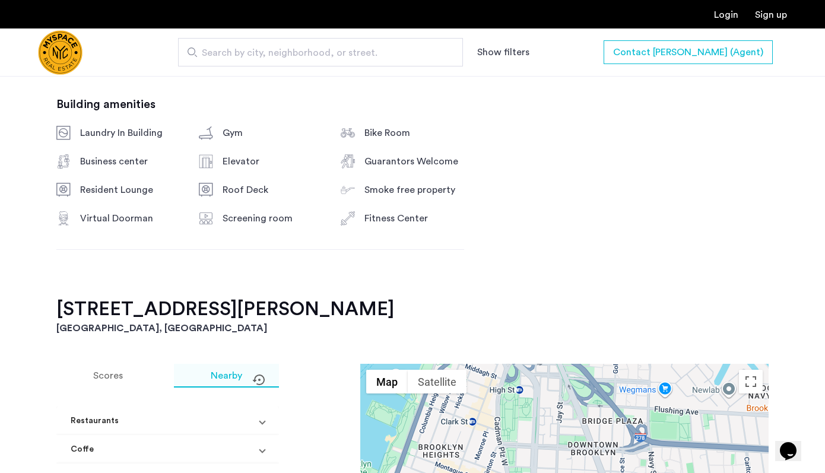
scroll to position [1417, 0]
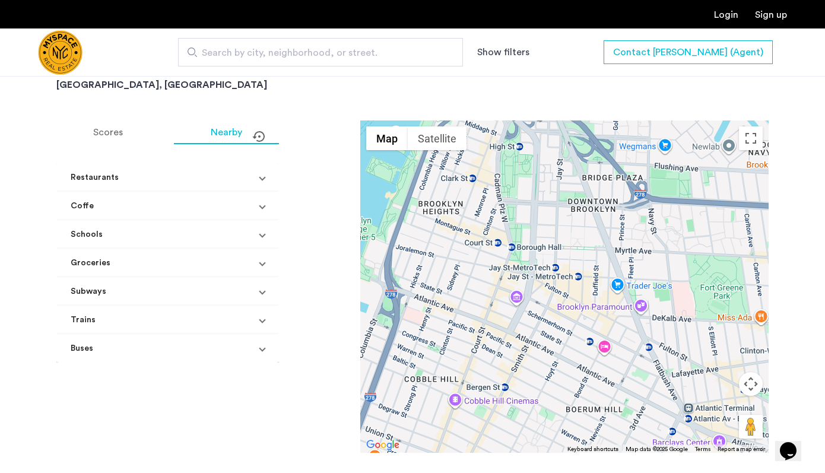
click at [212, 220] on mat-expansion-panel-header "Schools" at bounding box center [167, 234] width 223 height 28
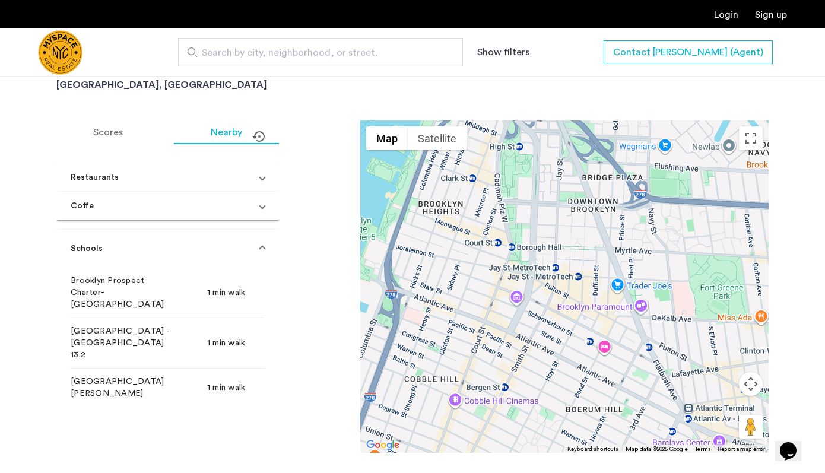
click at [212, 207] on mat-accordion "Restaurants [GEOGRAPHIC_DATA] Star 1 min walk Papa [PERSON_NAME]'s Pizza 1 min …" at bounding box center [167, 474] width 223 height 623
click at [215, 200] on mat-panel-title "Coffe" at bounding box center [161, 206] width 180 height 12
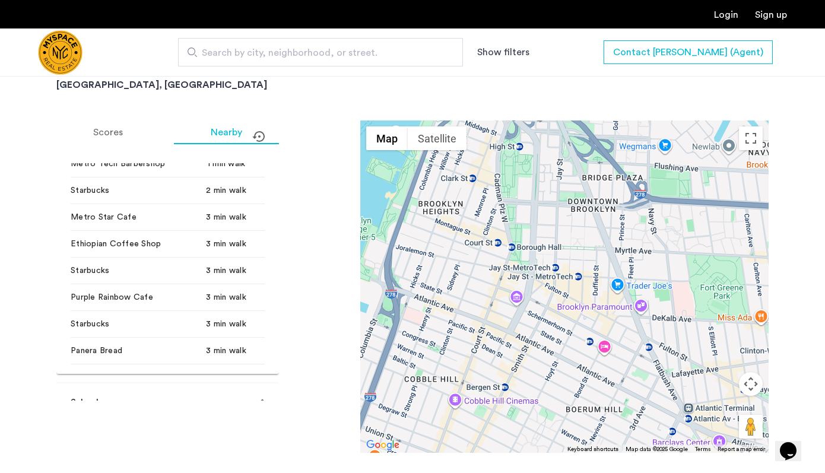
scroll to position [0, 0]
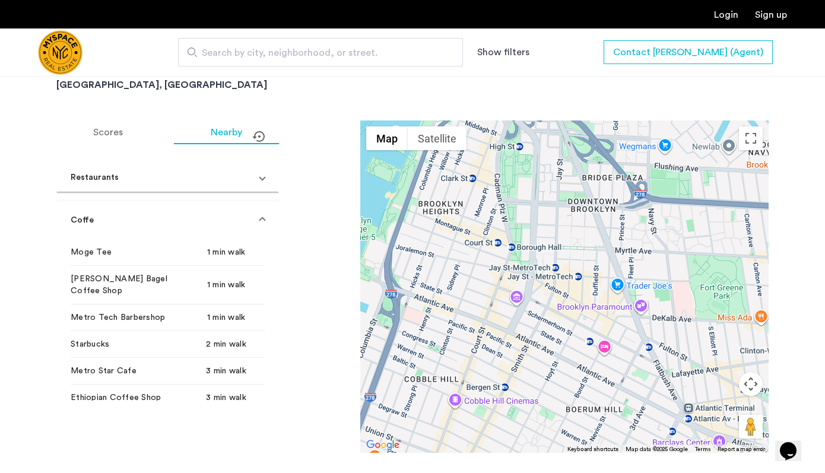
click at [237, 201] on mat-expansion-panel-header "Coffe" at bounding box center [167, 220] width 223 height 38
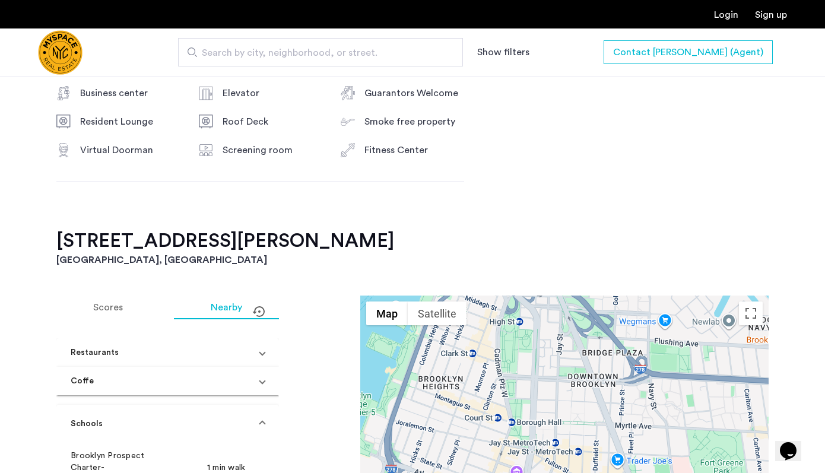
scroll to position [1339, 0]
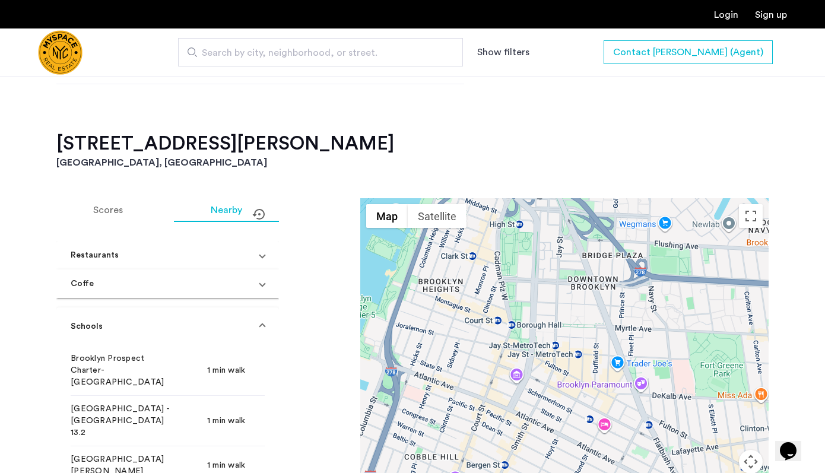
click at [151, 249] on mat-panel-title "Restaurants" at bounding box center [161, 255] width 180 height 12
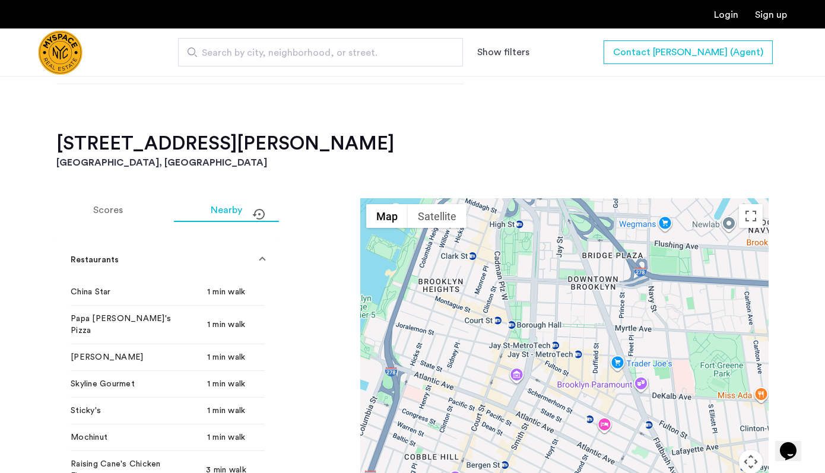
scroll to position [211, 0]
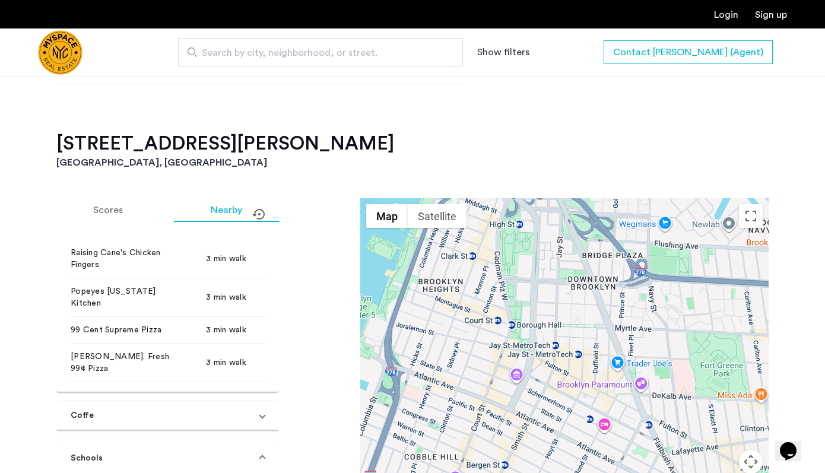
click at [127, 410] on mat-panel-title "Coffe" at bounding box center [161, 416] width 180 height 12
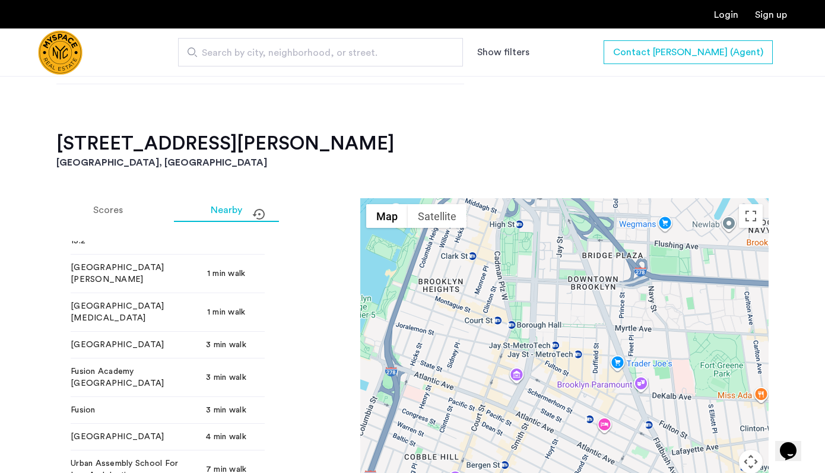
scroll to position [956, 0]
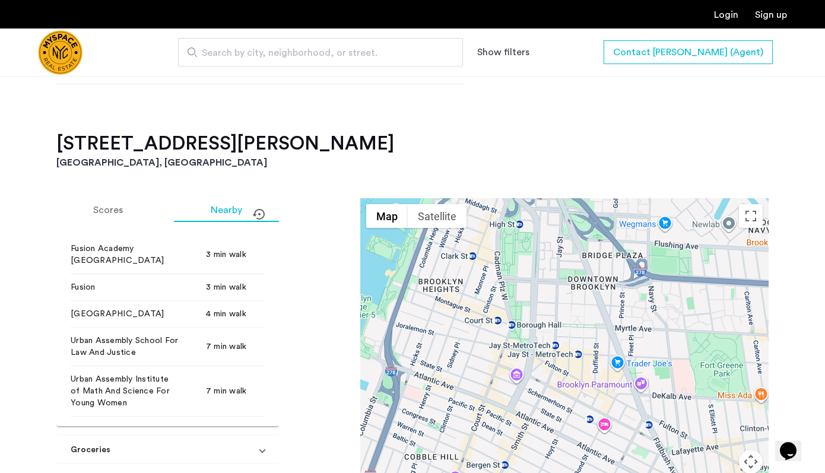
click at [127, 444] on mat-panel-title "Groceries" at bounding box center [161, 450] width 180 height 12
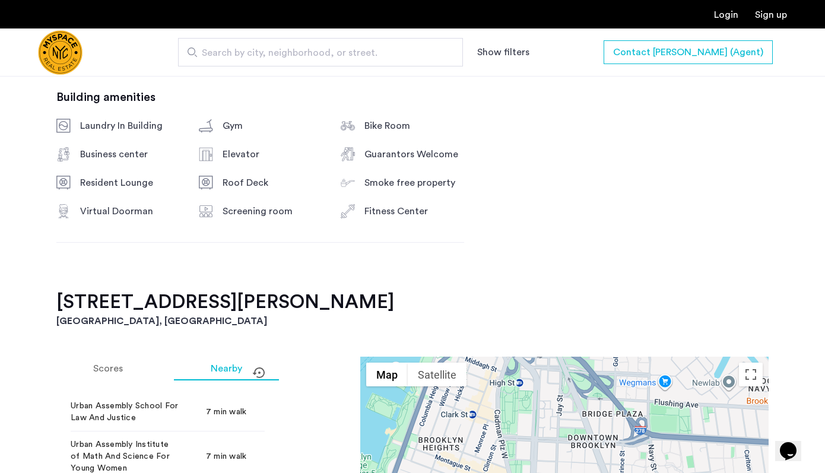
scroll to position [1238, 0]
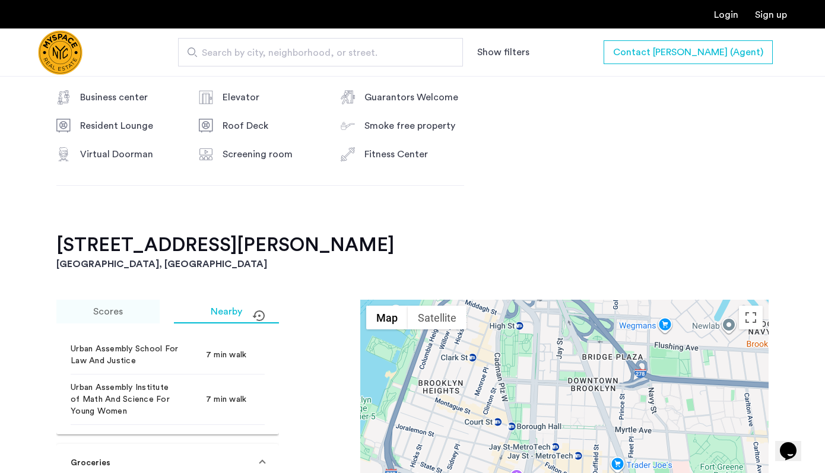
click at [103, 307] on span "Scores" at bounding box center [108, 311] width 30 height 9
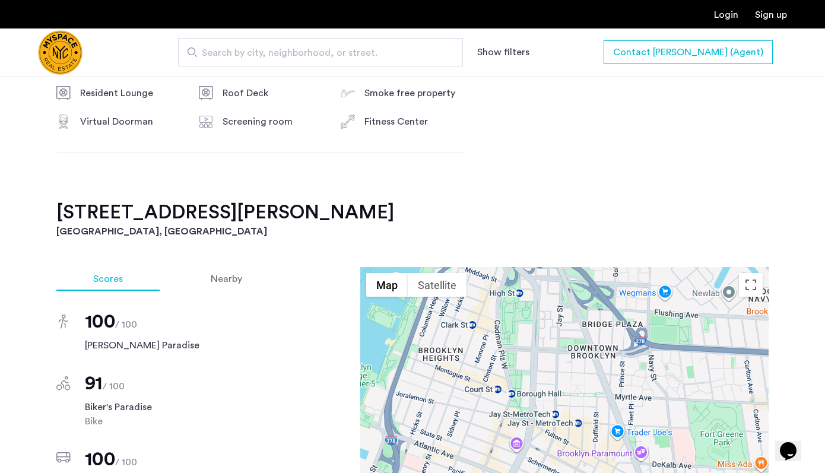
scroll to position [1017, 0]
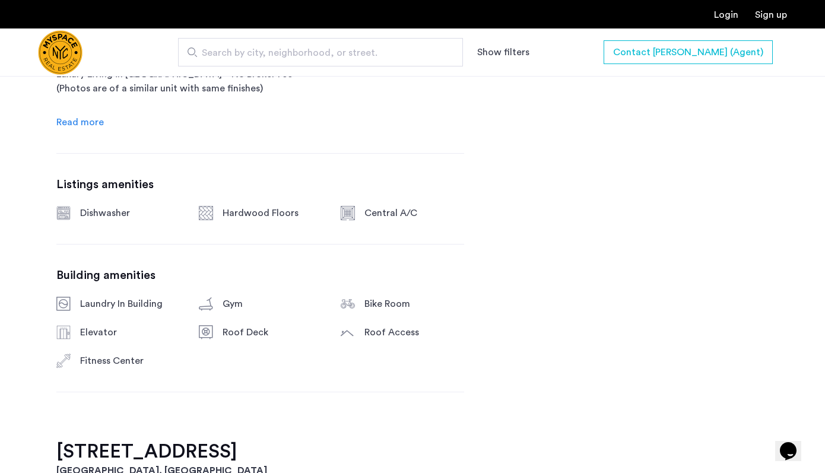
scroll to position [1031, 0]
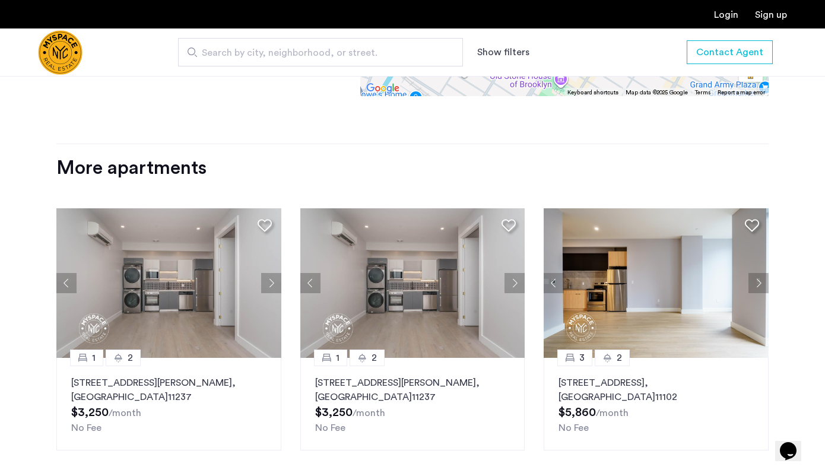
scroll to position [1546, 0]
